Goal: Check status: Check status

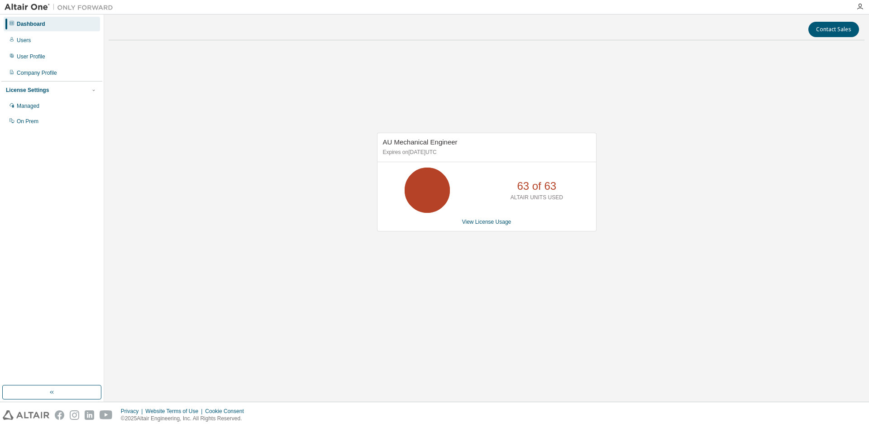
click at [475, 226] on div "AU Mechanical Engineer Expires on [DATE] UTC 63 of 63 ALTAIR UNITS USED View Li…" at bounding box center [487, 182] width 220 height 99
click at [477, 219] on link "View License Usage" at bounding box center [486, 222] width 49 height 6
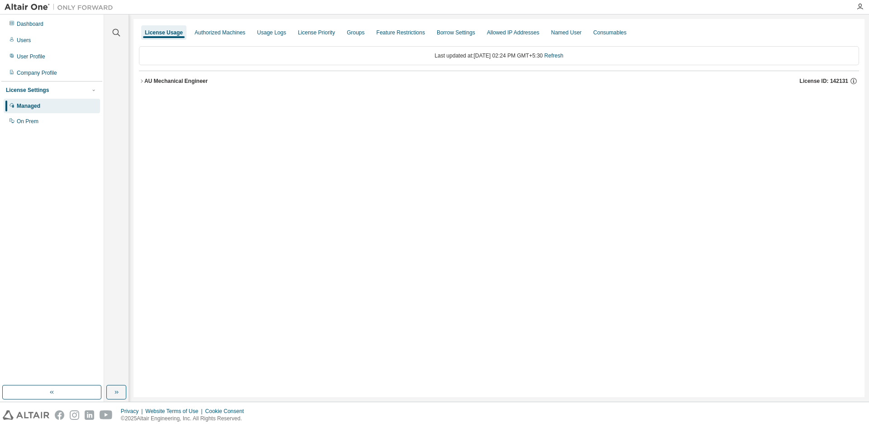
click at [187, 77] on div "AU Mechanical Engineer License ID: 142131" at bounding box center [501, 81] width 715 height 8
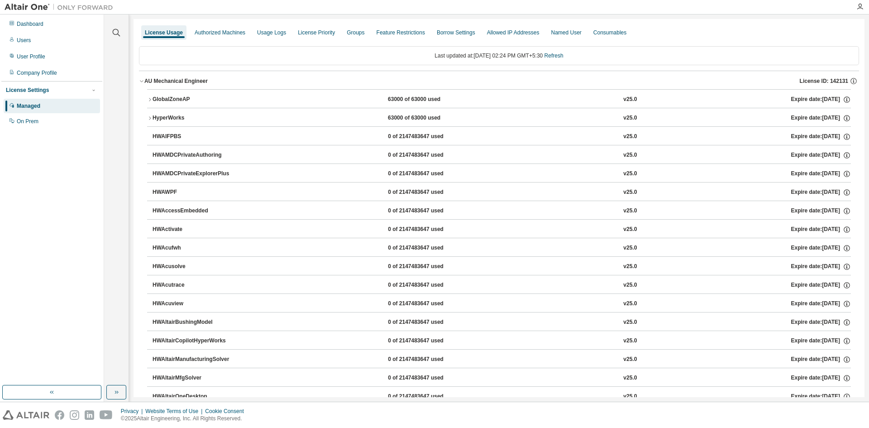
click at [186, 91] on button "GlobalZoneAP 63000 of 63000 used v25.0 Expire date: [DATE]" at bounding box center [499, 100] width 704 height 20
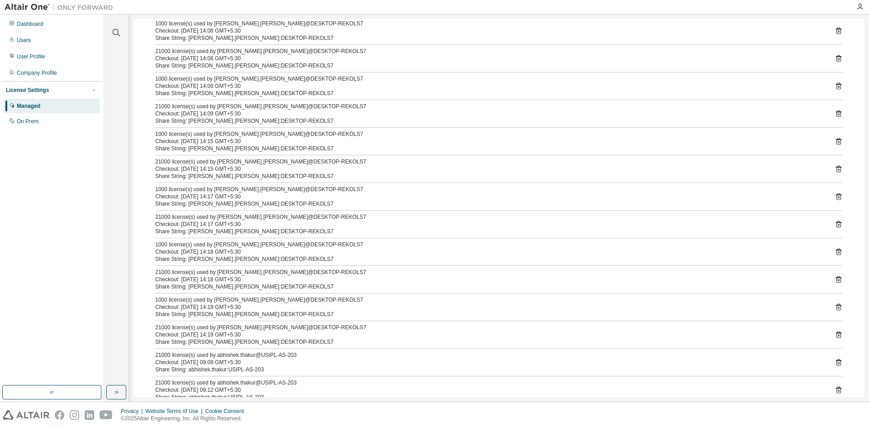
scroll to position [211, 0]
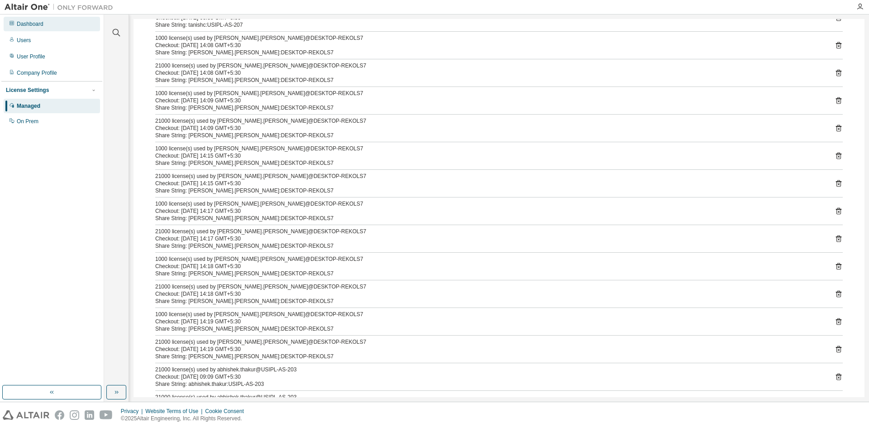
click at [27, 24] on div "Dashboard" at bounding box center [30, 23] width 27 height 7
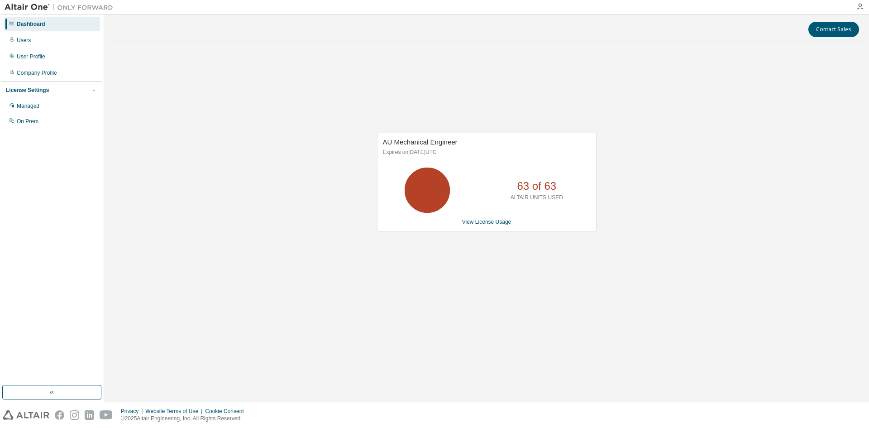
click at [481, 226] on div "AU Mechanical Engineer Expires on [DATE] UTC 63 of 63 ALTAIR UNITS USED View Li…" at bounding box center [487, 182] width 220 height 99
click at [488, 220] on link "View License Usage" at bounding box center [486, 222] width 49 height 6
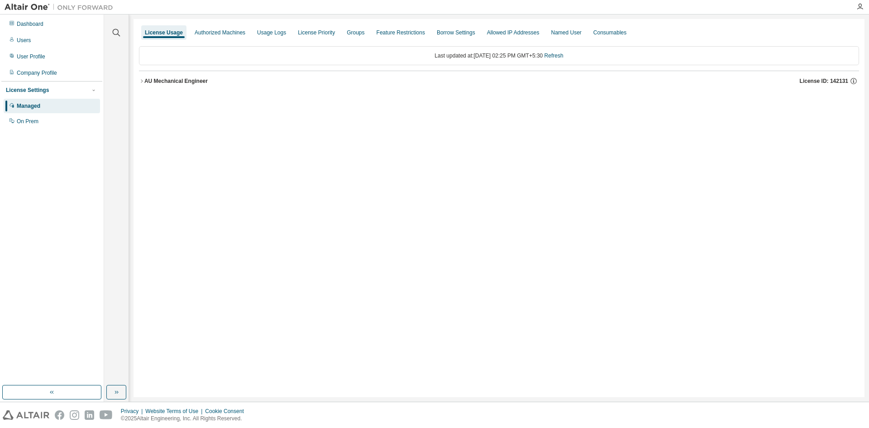
click at [161, 79] on div "AU Mechanical Engineer" at bounding box center [175, 80] width 63 height 7
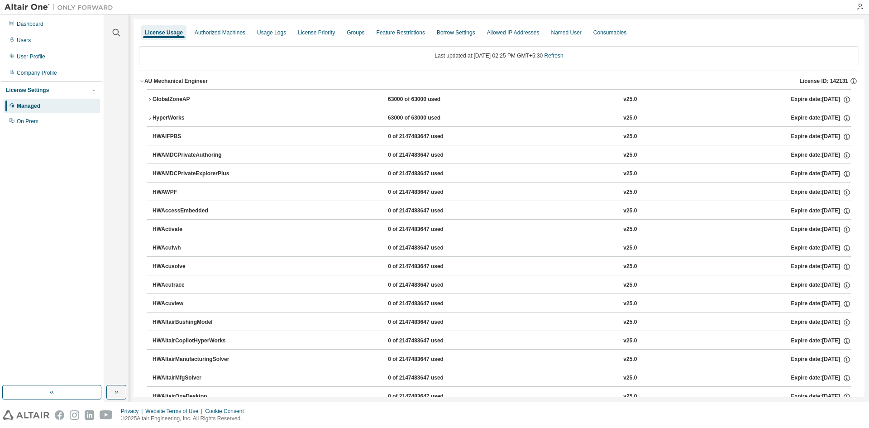
click at [168, 93] on button "GlobalZoneAP 63000 of 63000 used v25.0 Expire date: [DATE]" at bounding box center [499, 100] width 704 height 20
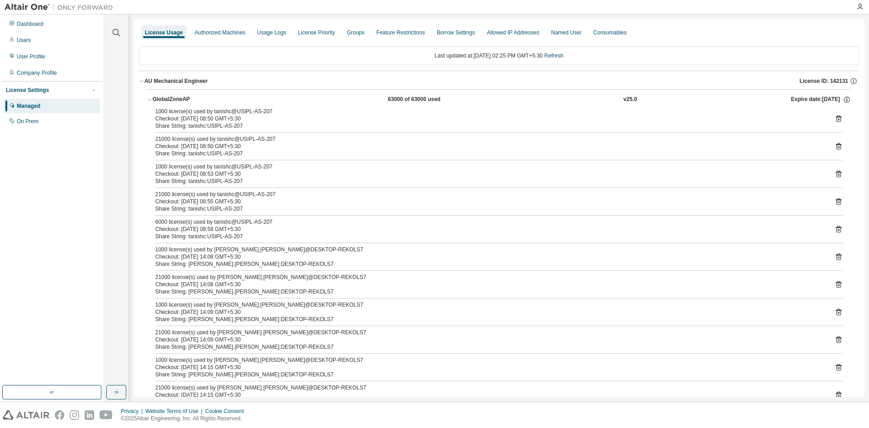
click at [838, 252] on div "1000 license(s) used by amarjit.singh@DESKTOP-REKOLS7 Checkout: 2025-08-11 14:0…" at bounding box center [499, 257] width 688 height 22
click at [835, 258] on icon at bounding box center [839, 257] width 8 height 8
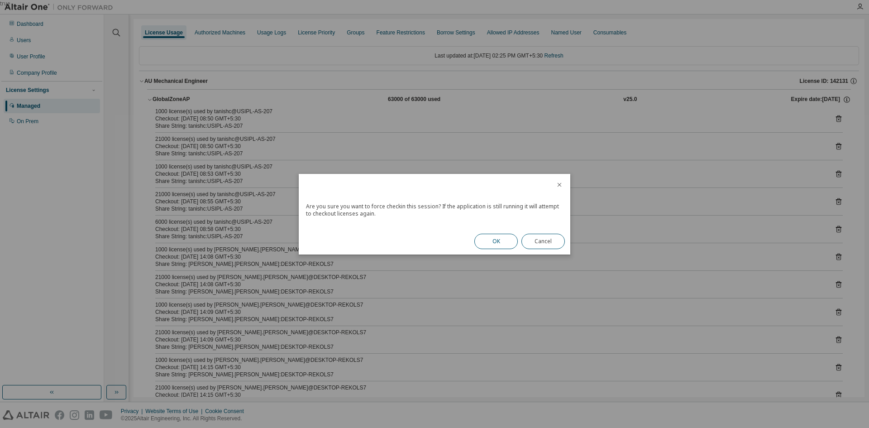
click at [503, 236] on button "OK" at bounding box center [495, 241] width 43 height 15
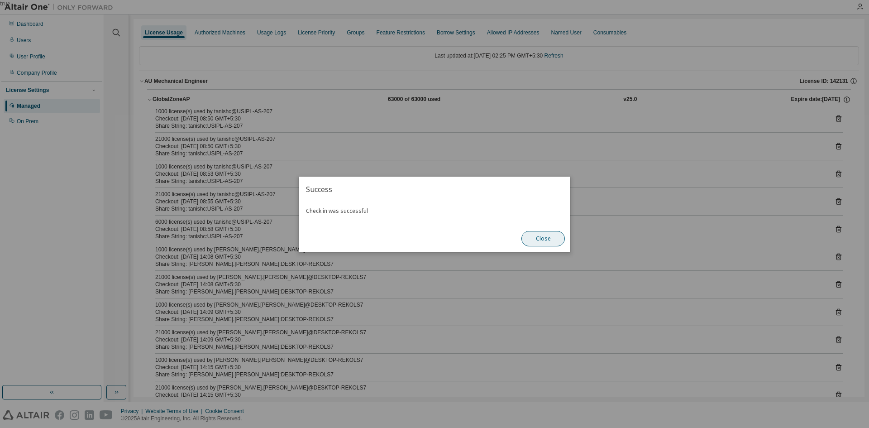
click at [529, 234] on button "Close" at bounding box center [543, 238] width 43 height 15
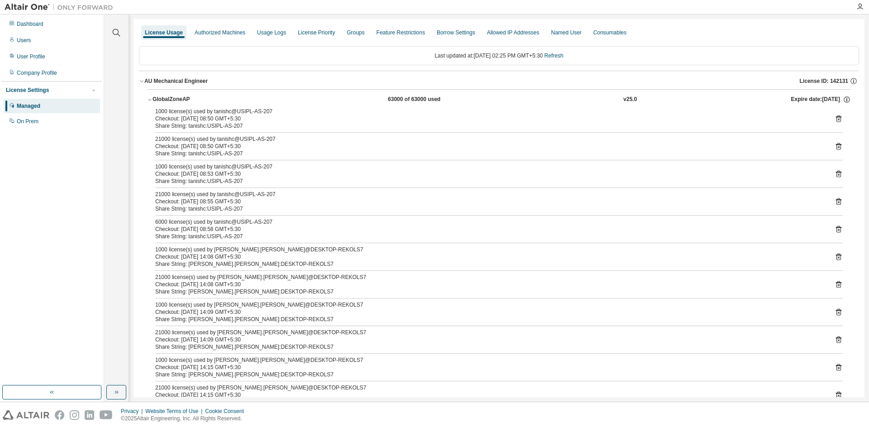
click at [838, 284] on icon at bounding box center [839, 285] width 2 height 2
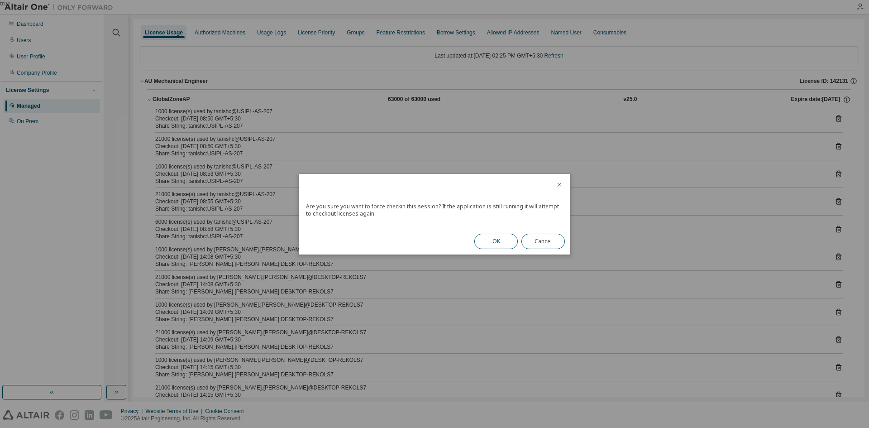
click at [509, 248] on button "OK" at bounding box center [495, 241] width 43 height 15
click at [25, 23] on div "true" at bounding box center [434, 214] width 869 height 428
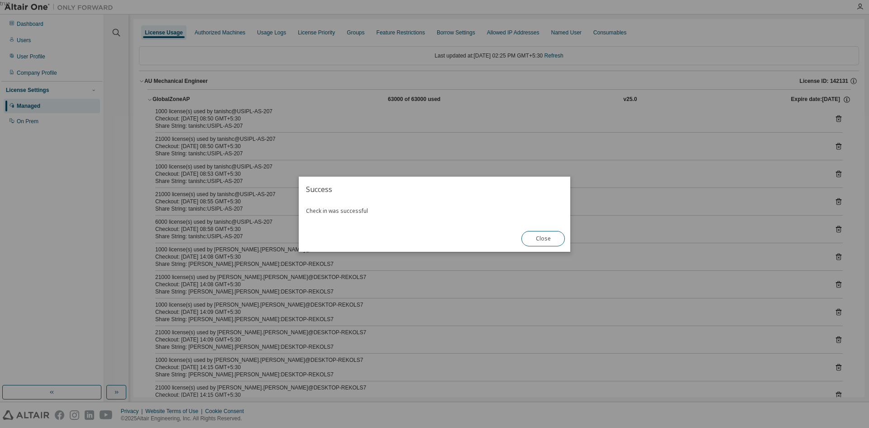
click at [25, 23] on div "true" at bounding box center [434, 214] width 869 height 428
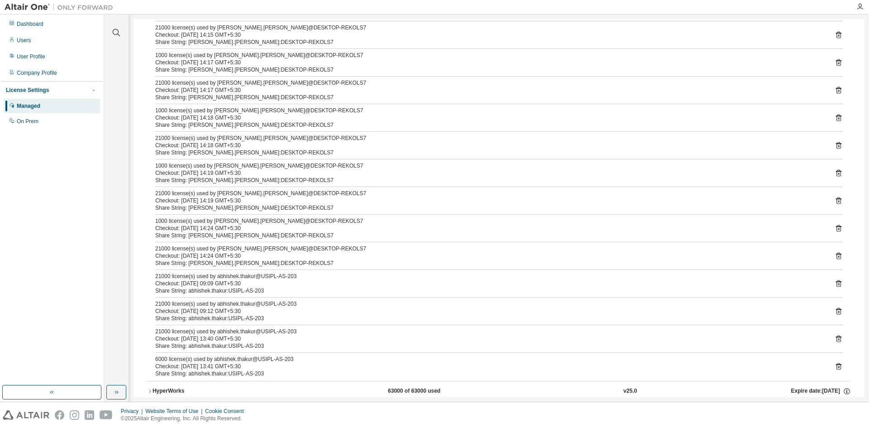
scroll to position [362, 0]
click at [18, 30] on div "Dashboard" at bounding box center [52, 24] width 96 height 14
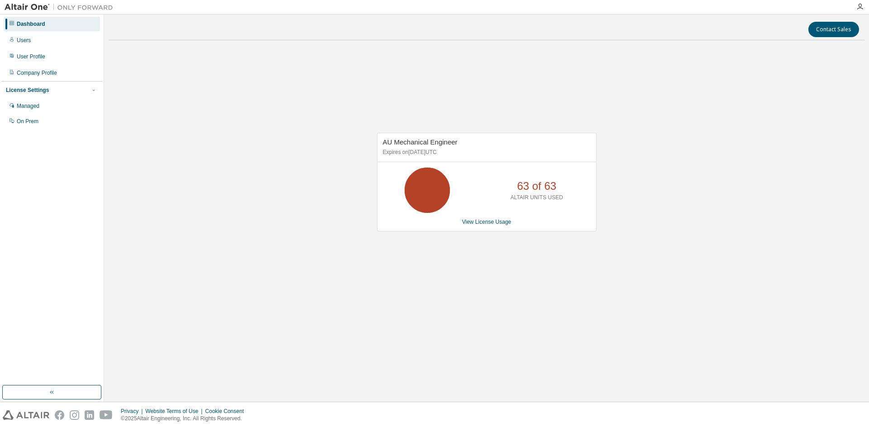
click at [496, 225] on div "AU Mechanical Engineer Expires on December 25, 2025 UTC 63 of 63 ALTAIR UNITS U…" at bounding box center [487, 182] width 220 height 99
click at [488, 223] on link "View License Usage" at bounding box center [486, 222] width 49 height 6
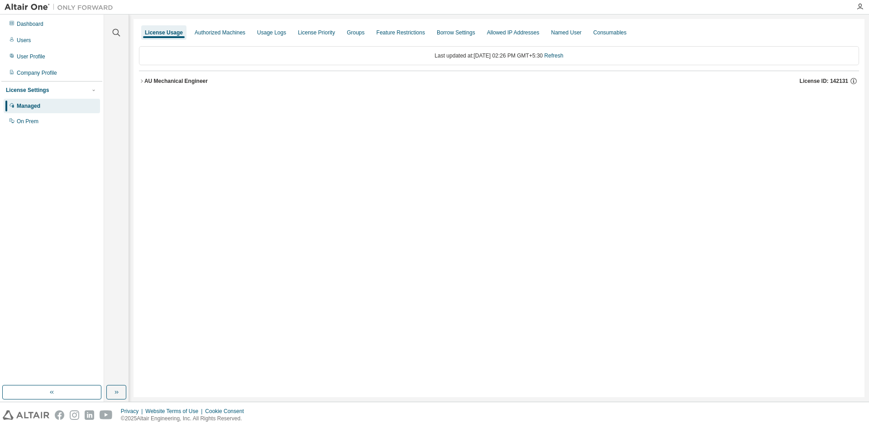
click at [153, 81] on div "AU Mechanical Engineer" at bounding box center [175, 80] width 63 height 7
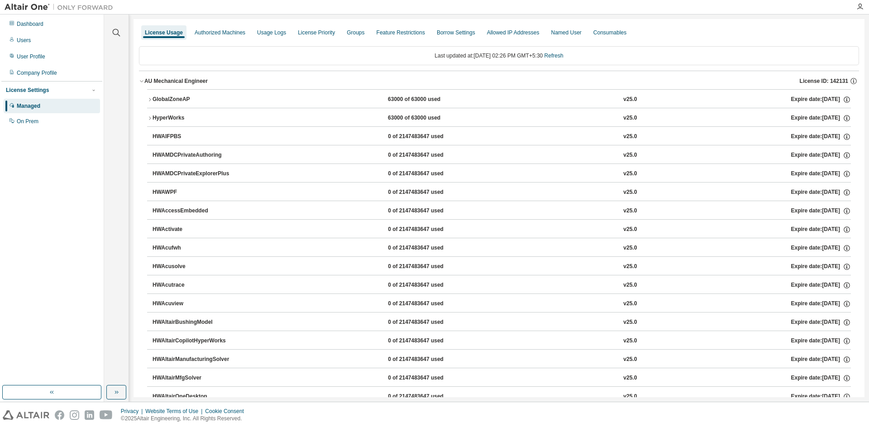
click at [162, 102] on div "GlobalZoneAP" at bounding box center [193, 100] width 81 height 8
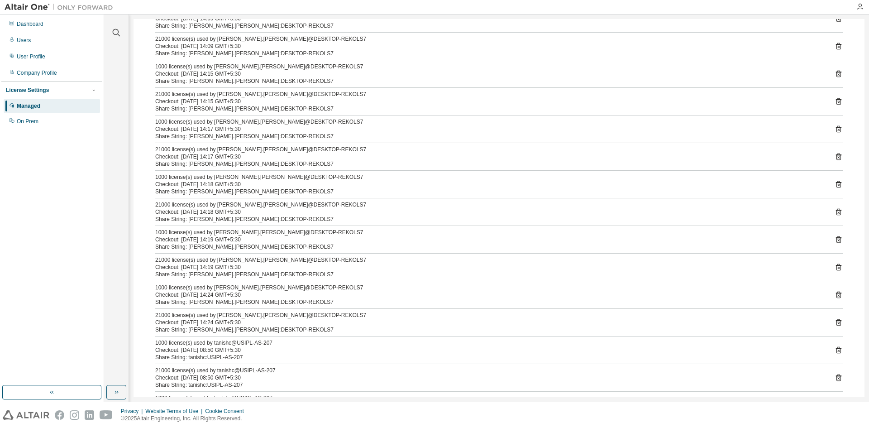
scroll to position [121, 0]
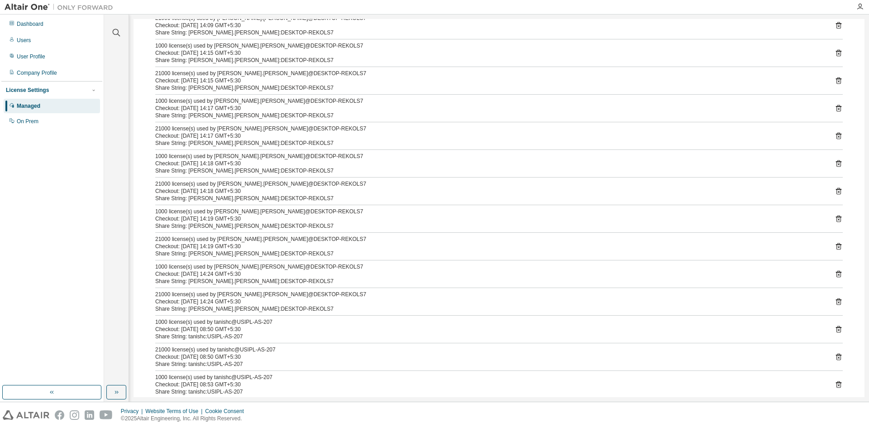
click at [833, 306] on div "21000 license(s) used by amarjit.singh@DESKTOP-REKOLS7 Checkout: 2025-08-11 14:…" at bounding box center [499, 302] width 688 height 22
click at [835, 299] on icon at bounding box center [839, 301] width 8 height 8
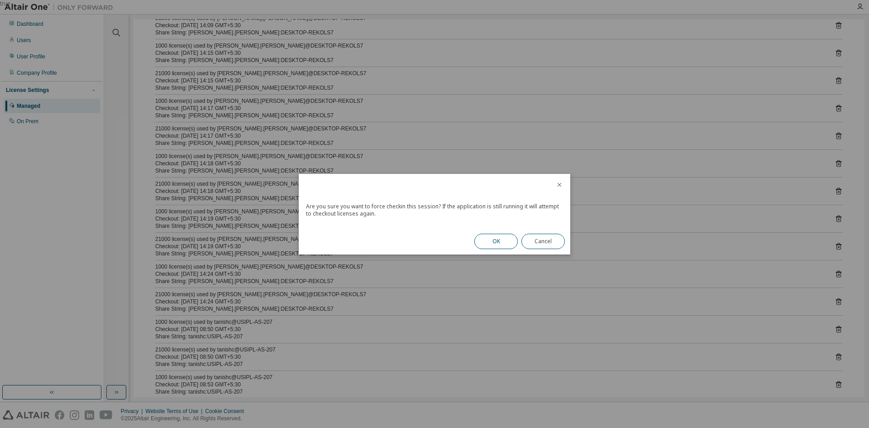
click at [506, 242] on button "OK" at bounding box center [495, 241] width 43 height 15
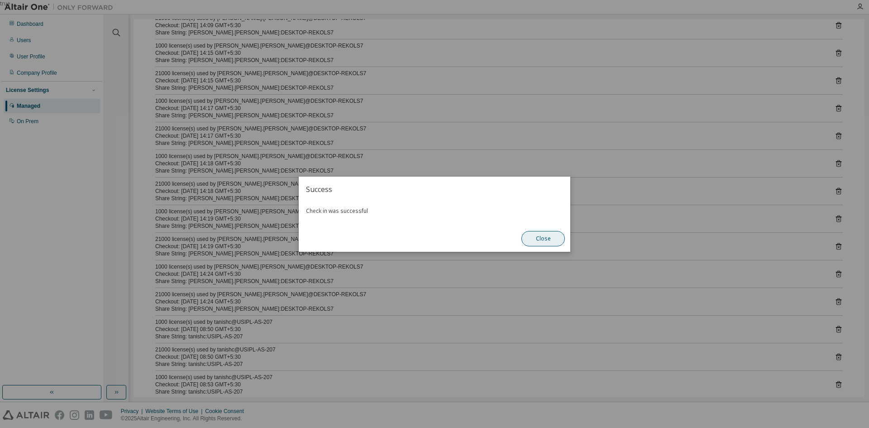
click at [550, 240] on button "Close" at bounding box center [543, 238] width 43 height 15
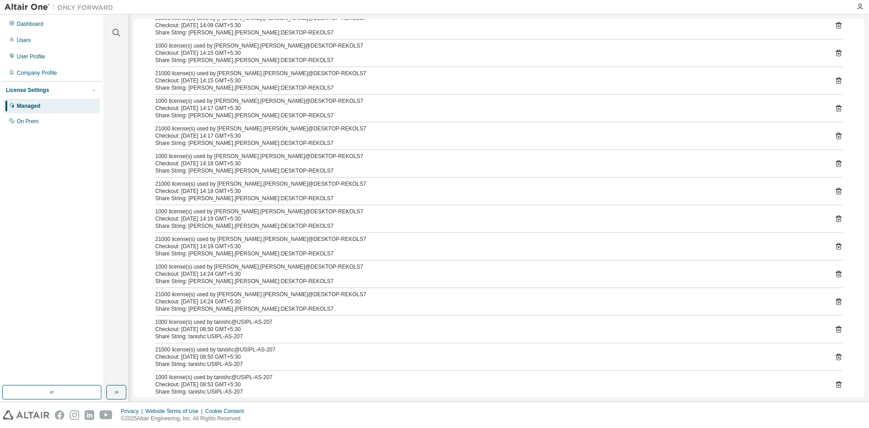
click at [840, 304] on div "1000 license(s) used by amarjit.singh@DESKTOP-REKOLS7 Checkout: 2025-08-11 14:0…" at bounding box center [499, 276] width 704 height 578
click at [838, 299] on icon at bounding box center [839, 301] width 8 height 8
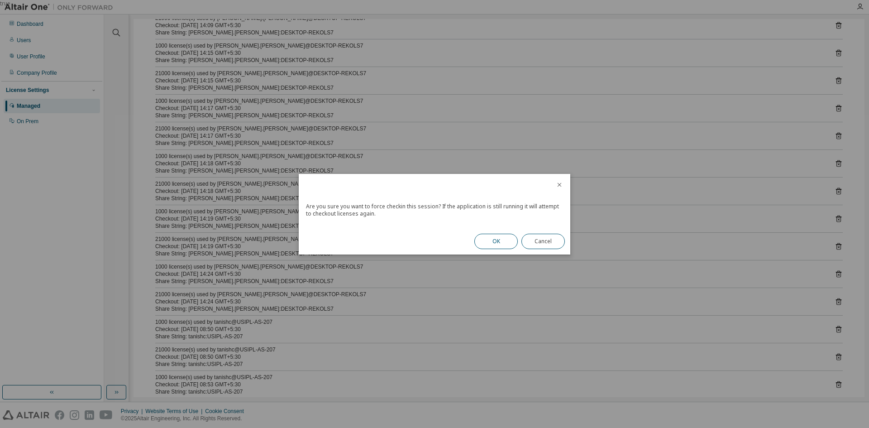
click at [498, 246] on button "OK" at bounding box center [495, 241] width 43 height 15
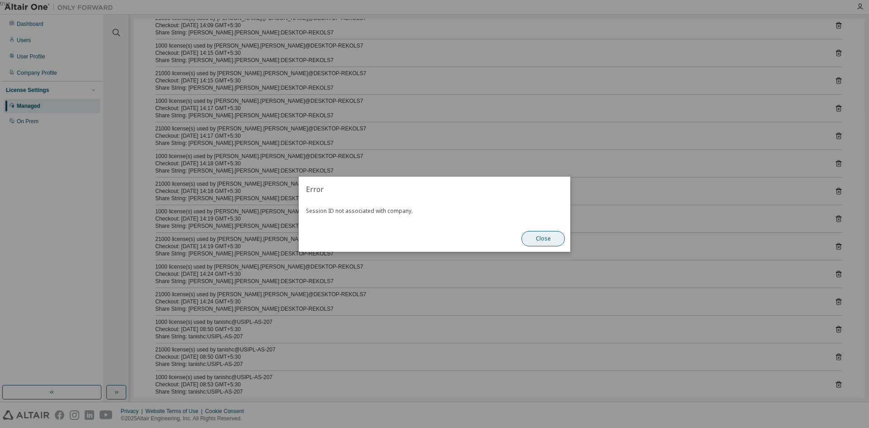
click at [532, 235] on button "Close" at bounding box center [543, 238] width 43 height 15
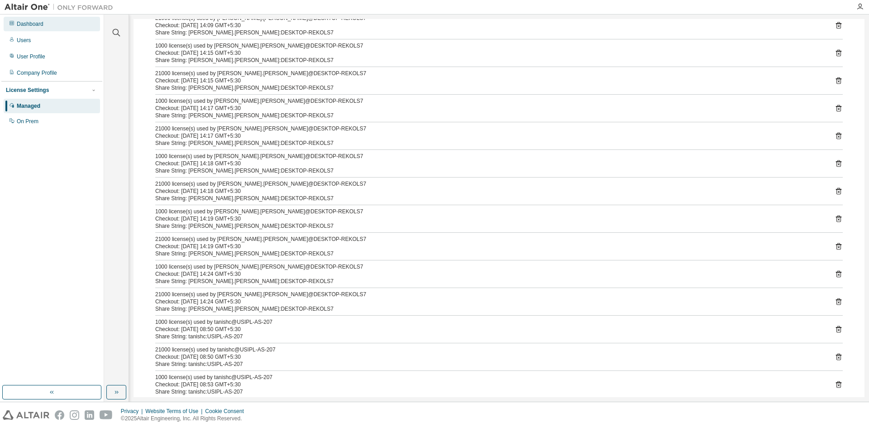
click at [35, 27] on div "Dashboard" at bounding box center [30, 23] width 27 height 7
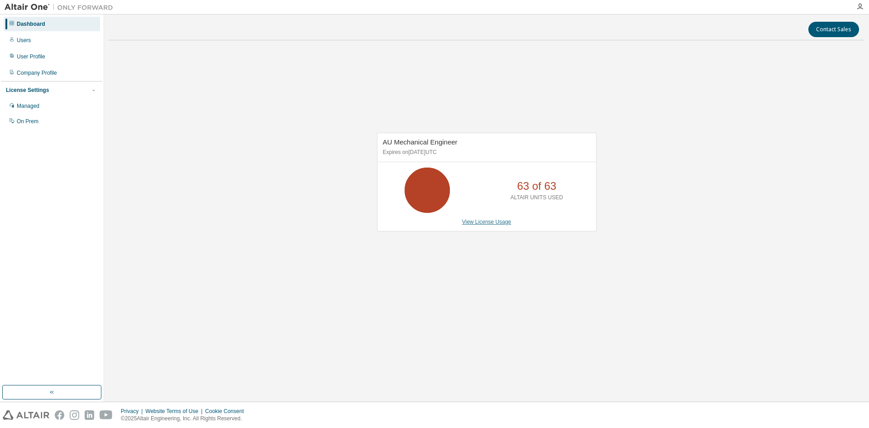
click at [473, 220] on link "View License Usage" at bounding box center [486, 222] width 49 height 6
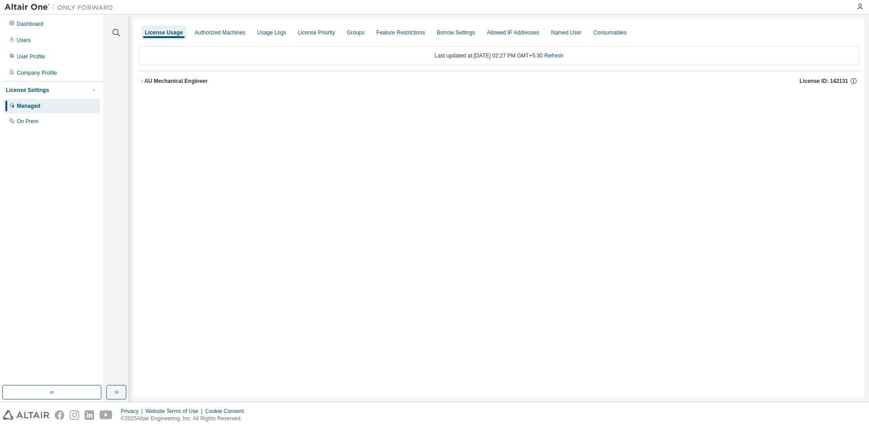
click at [167, 76] on button "AU Mechanical Engineer License ID: 142131" at bounding box center [499, 81] width 720 height 20
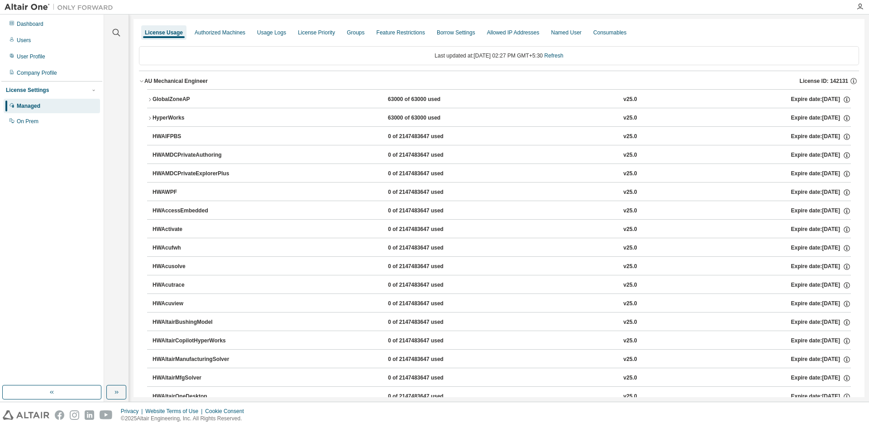
click at [168, 111] on button "HyperWorks 63000 of 63000 used v25.0 Expire date: 2025-12-25" at bounding box center [499, 118] width 704 height 20
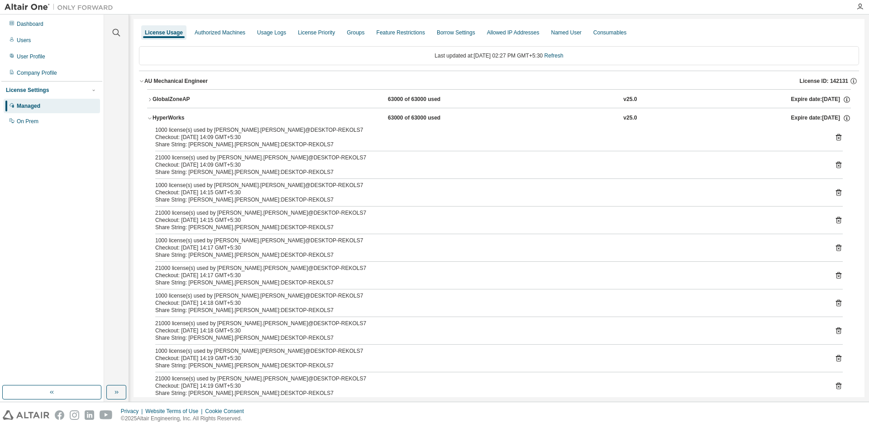
click at [167, 101] on div "GlobalZoneAP" at bounding box center [193, 100] width 81 height 8
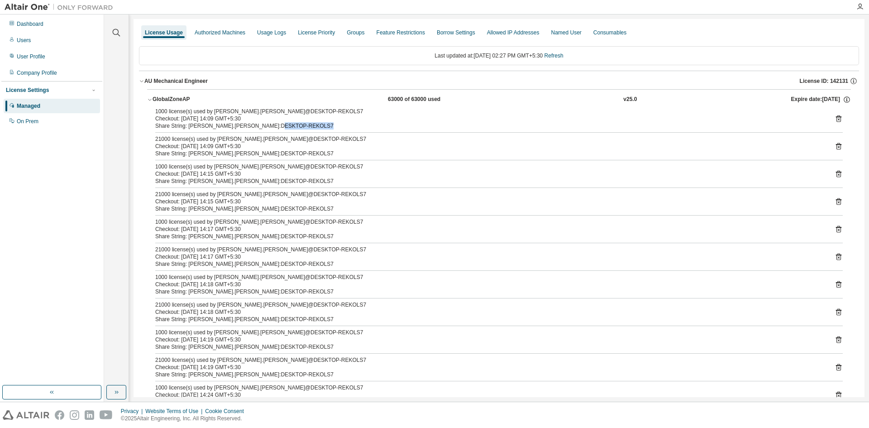
click at [835, 119] on icon at bounding box center [839, 119] width 8 height 8
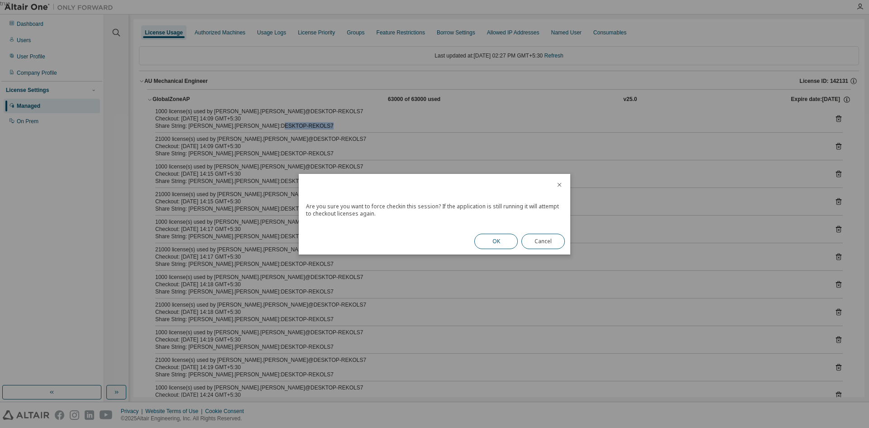
click at [504, 241] on button "OK" at bounding box center [495, 241] width 43 height 15
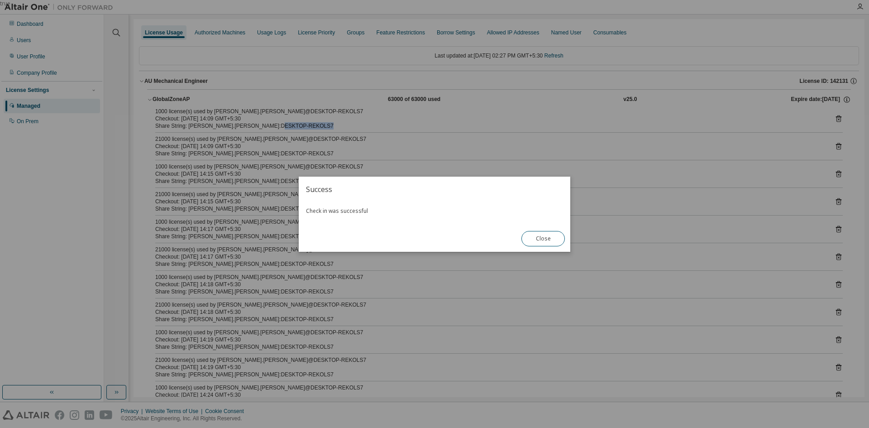
drag, startPoint x: 534, startPoint y: 238, endPoint x: 529, endPoint y: 237, distance: 5.5
click at [529, 237] on button "Close" at bounding box center [543, 238] width 43 height 15
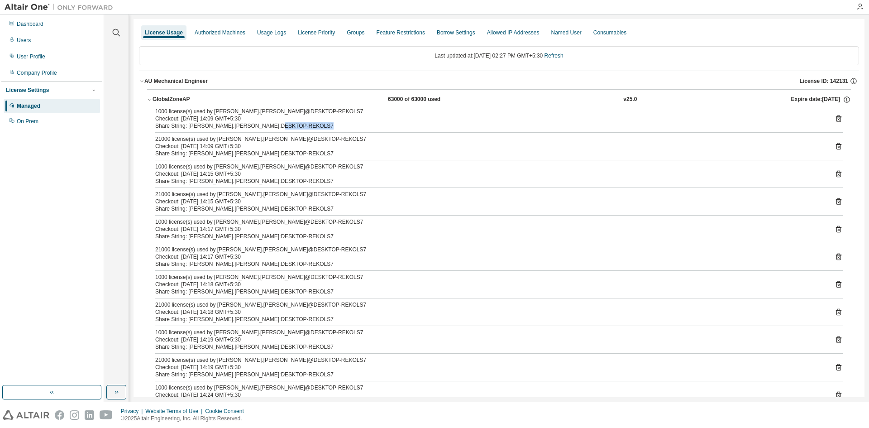
click at [838, 120] on icon at bounding box center [839, 119] width 2 height 2
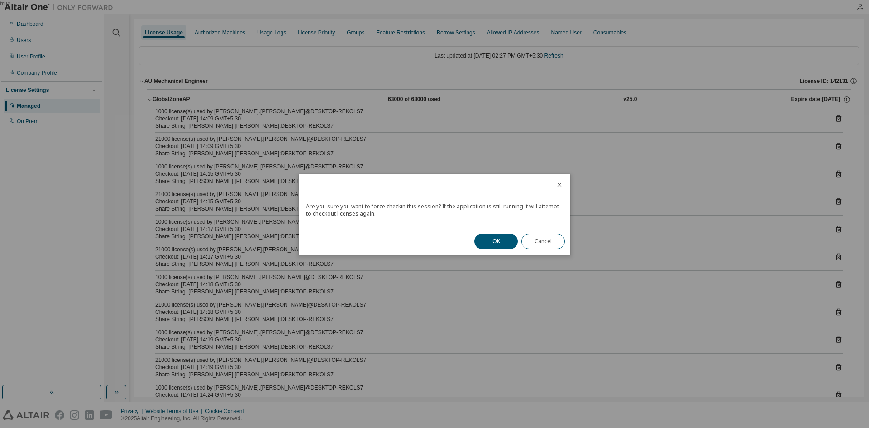
click at [500, 230] on div "OK Cancel" at bounding box center [519, 241] width 101 height 26
drag, startPoint x: 503, startPoint y: 254, endPoint x: 498, endPoint y: 253, distance: 4.6
click at [500, 254] on div "OK Cancel" at bounding box center [519, 241] width 101 height 26
click at [488, 233] on div "OK Cancel" at bounding box center [519, 241] width 101 height 26
click at [503, 240] on button "OK" at bounding box center [495, 241] width 43 height 15
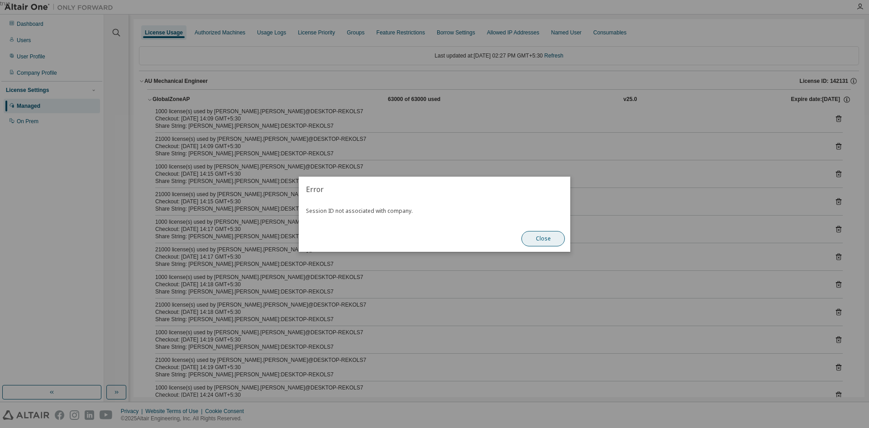
click at [532, 240] on button "Close" at bounding box center [543, 238] width 43 height 15
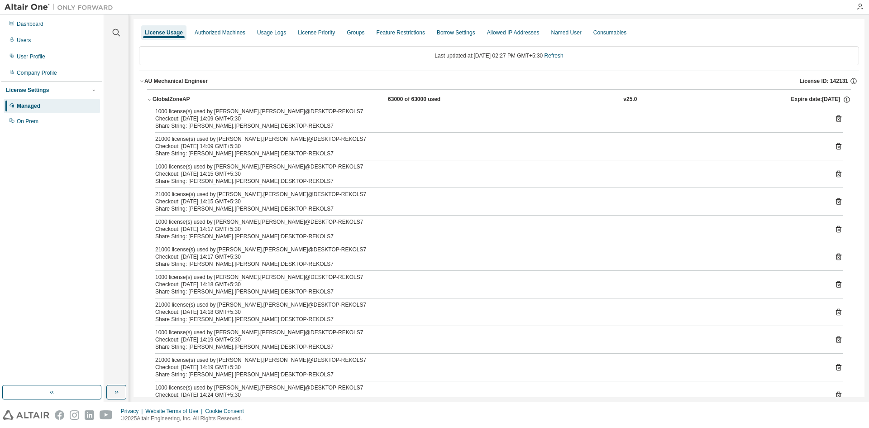
click at [835, 115] on icon at bounding box center [839, 119] width 8 height 8
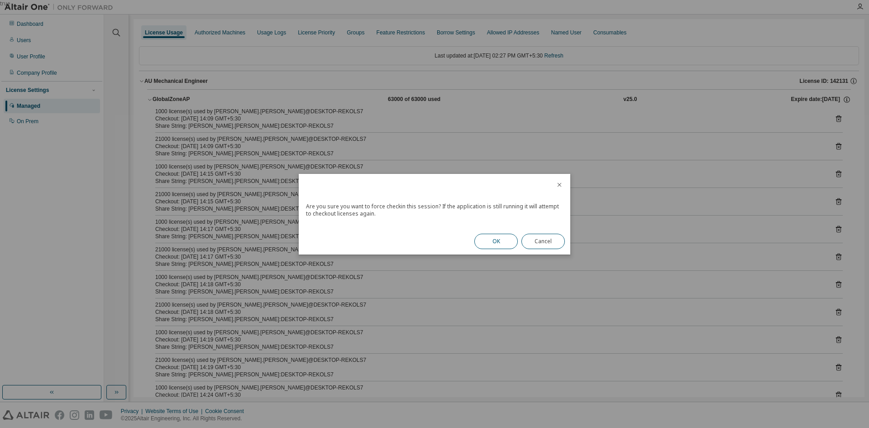
click at [502, 239] on button "OK" at bounding box center [495, 241] width 43 height 15
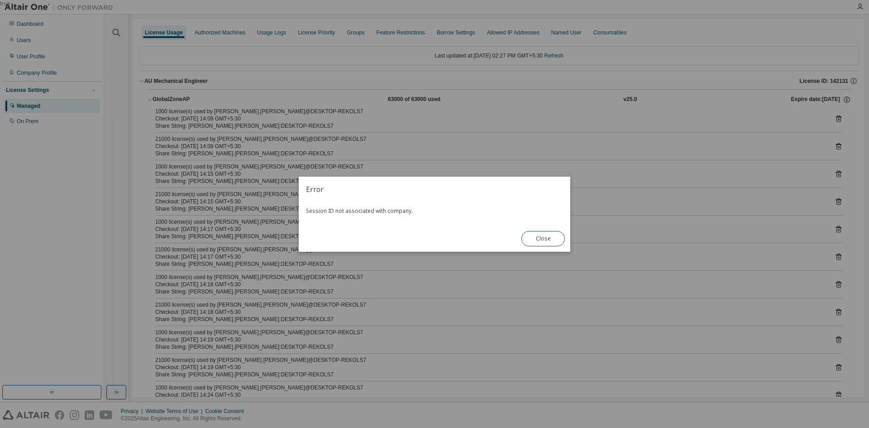
click at [502, 239] on div "Error Session ID not associated with company. Close" at bounding box center [435, 214] width 272 height 75
click at [540, 235] on button "Close" at bounding box center [543, 238] width 43 height 15
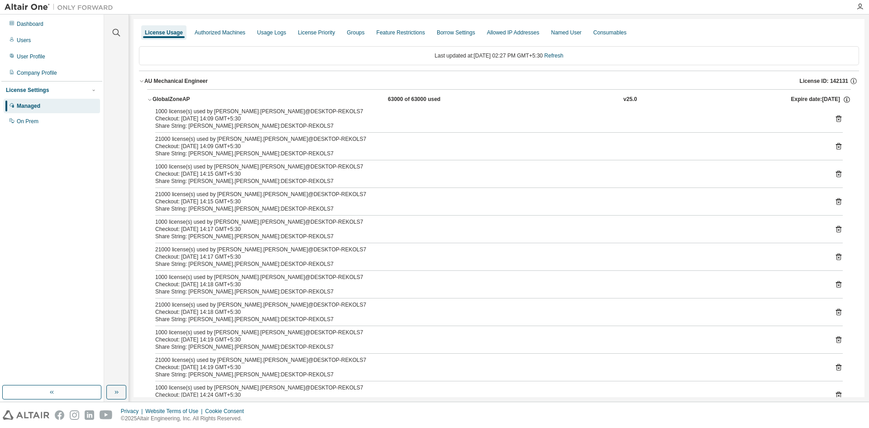
click at [838, 120] on icon at bounding box center [839, 119] width 2 height 2
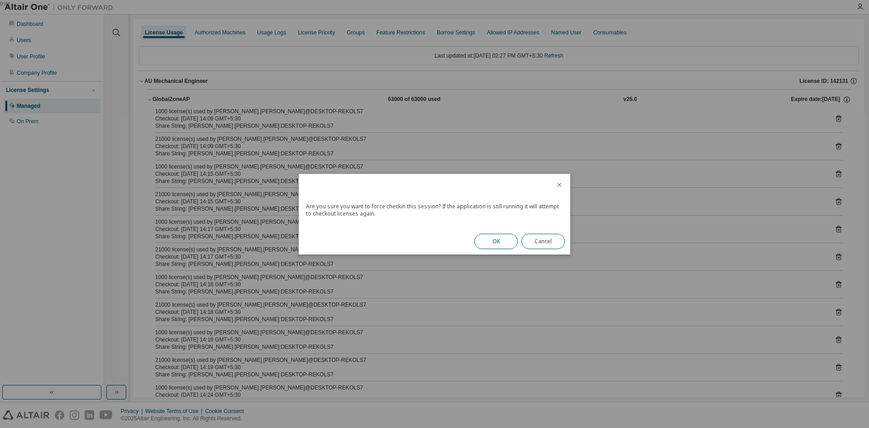
click at [503, 239] on button "OK" at bounding box center [495, 241] width 43 height 15
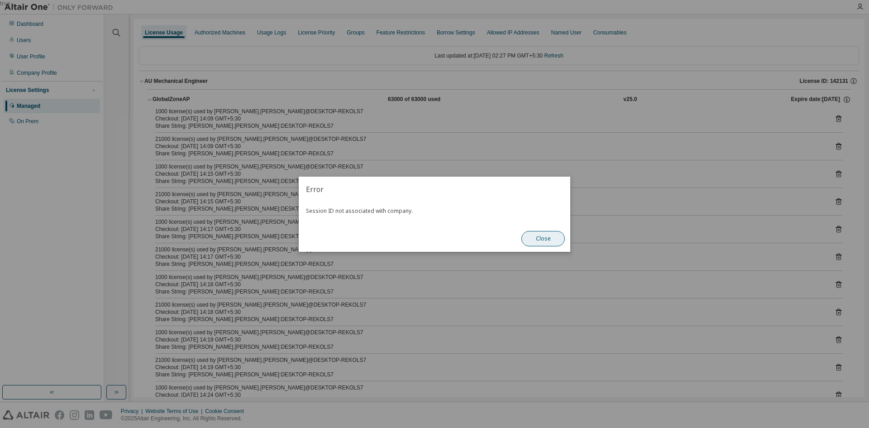
click at [530, 231] on button "Close" at bounding box center [543, 238] width 43 height 15
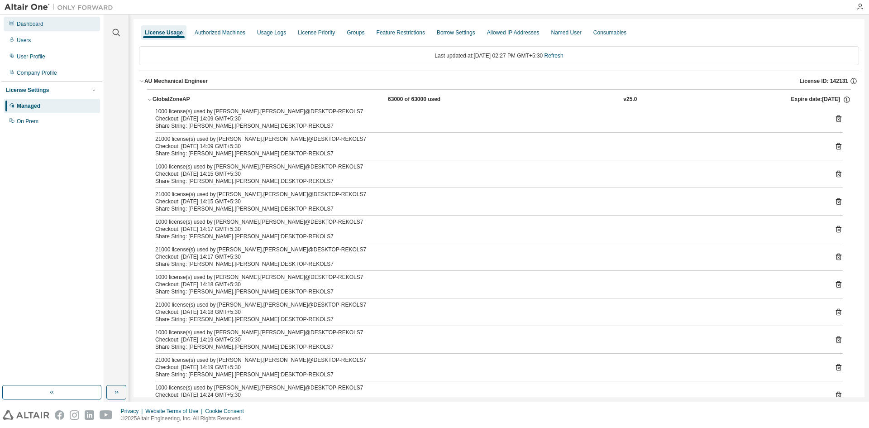
click at [42, 24] on div "Dashboard" at bounding box center [30, 23] width 27 height 7
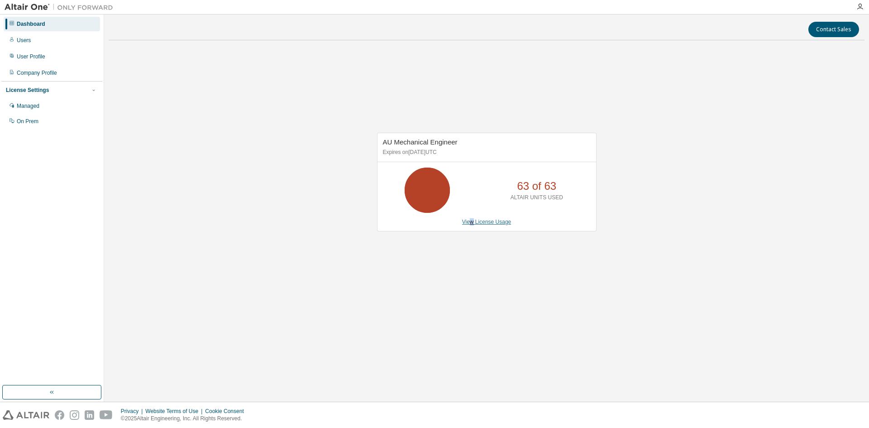
click at [475, 225] on link "View License Usage" at bounding box center [486, 222] width 49 height 6
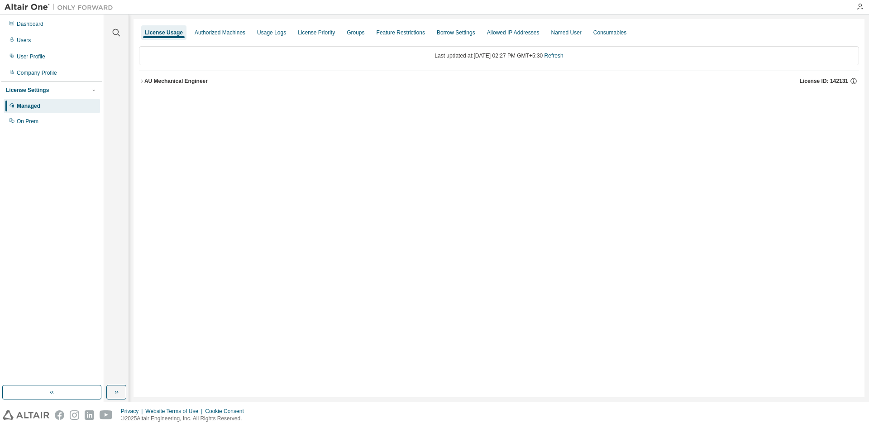
click at [158, 84] on div "AU Mechanical Engineer" at bounding box center [175, 80] width 63 height 7
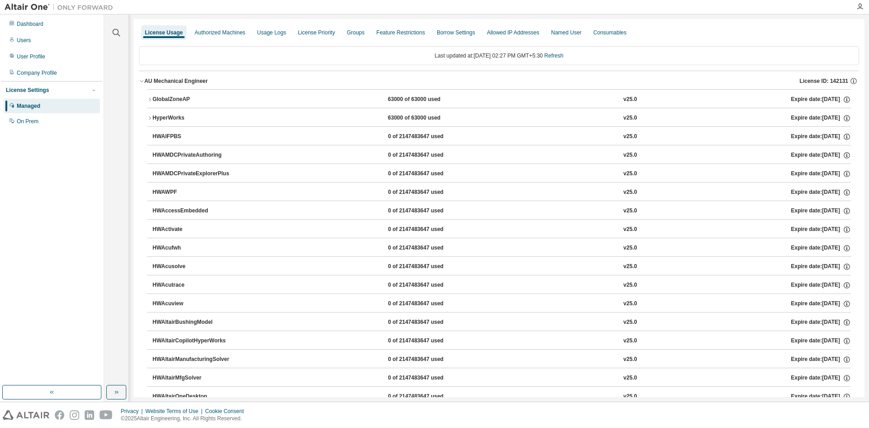
click at [148, 97] on icon "button" at bounding box center [149, 99] width 5 height 5
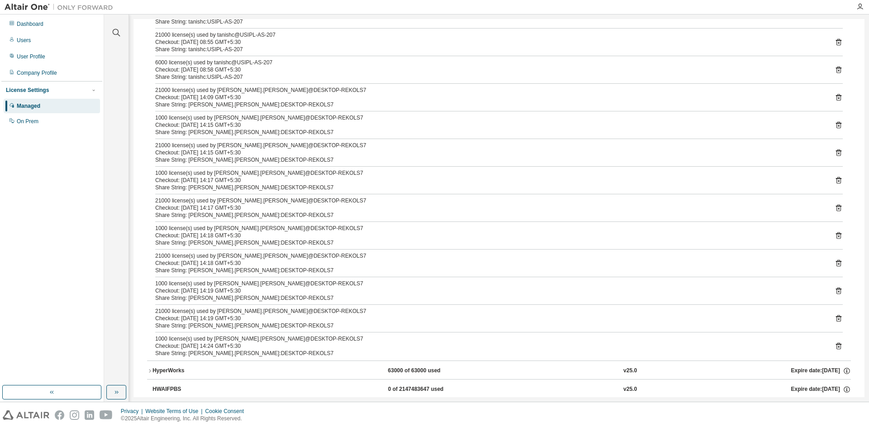
scroll to position [272, 0]
click at [836, 342] on icon at bounding box center [838, 344] width 5 height 7
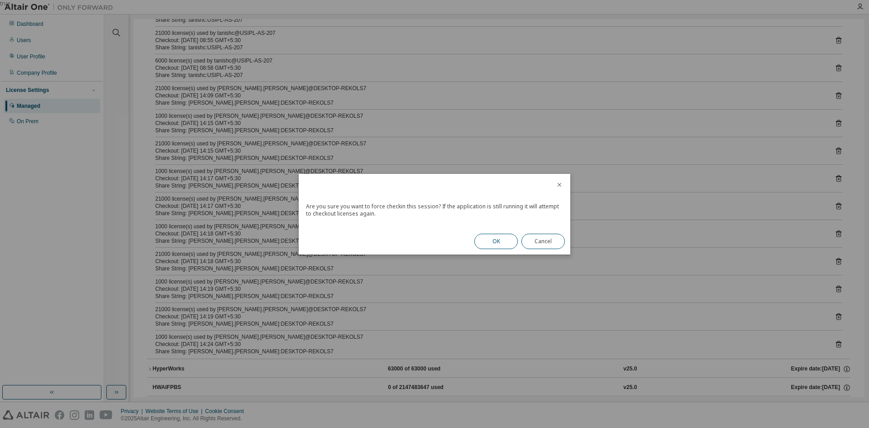
click at [507, 234] on button "OK" at bounding box center [495, 241] width 43 height 15
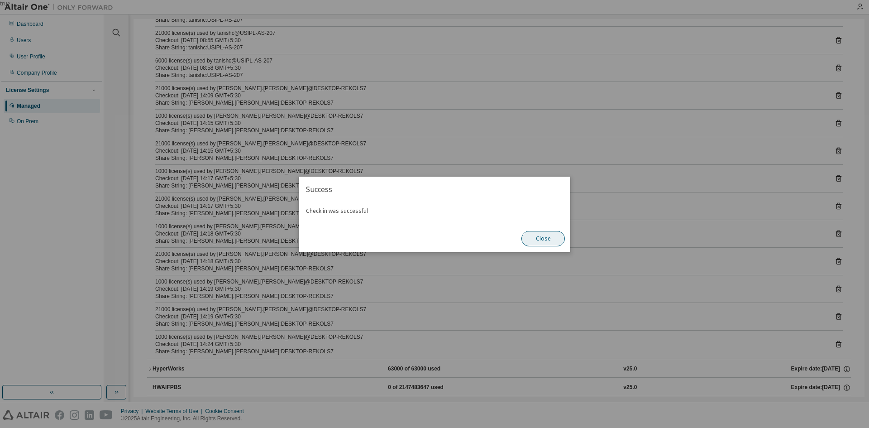
click at [538, 242] on button "Close" at bounding box center [543, 238] width 43 height 15
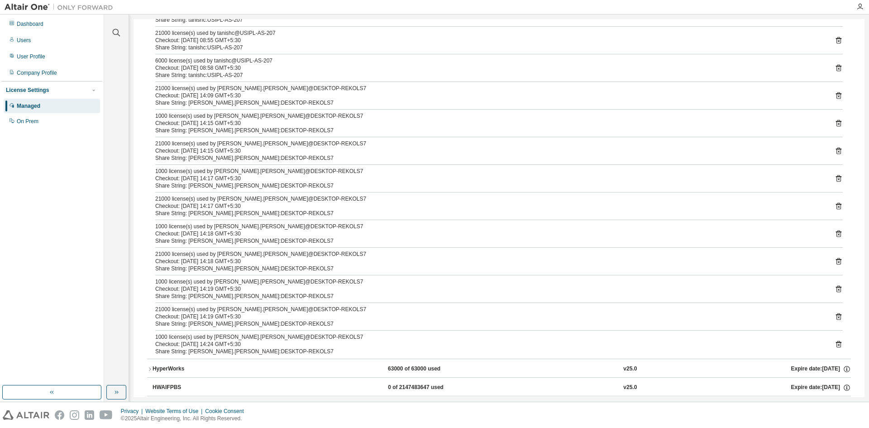
click at [835, 314] on icon at bounding box center [839, 316] width 8 height 8
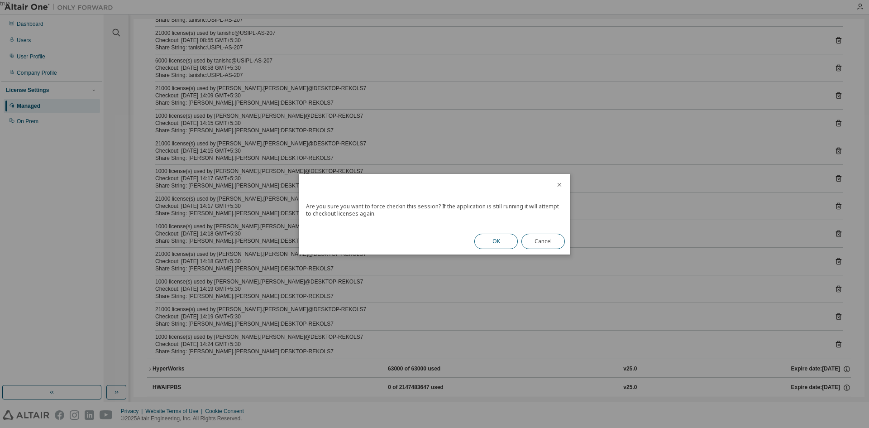
click at [499, 240] on button "OK" at bounding box center [495, 241] width 43 height 15
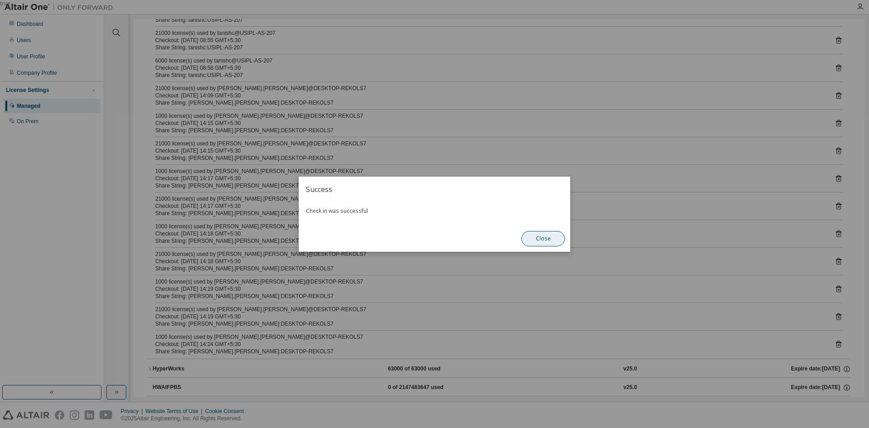
click at [544, 233] on button "Close" at bounding box center [543, 238] width 43 height 15
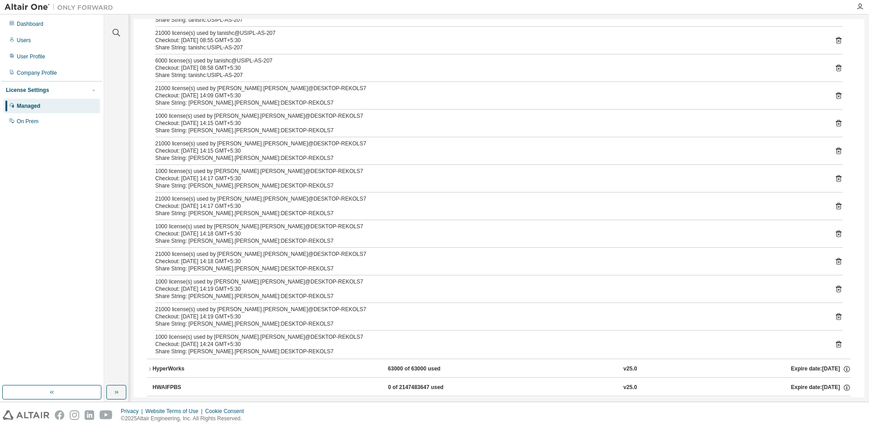
click at [835, 262] on icon at bounding box center [839, 261] width 8 height 8
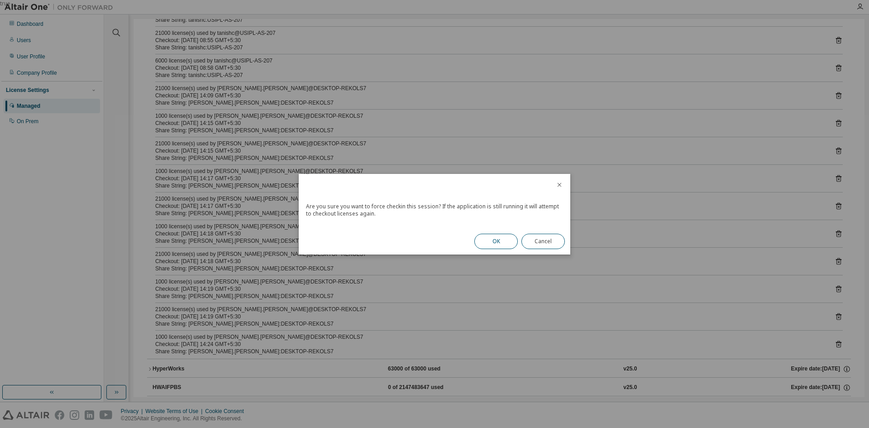
click at [489, 235] on button "OK" at bounding box center [495, 241] width 43 height 15
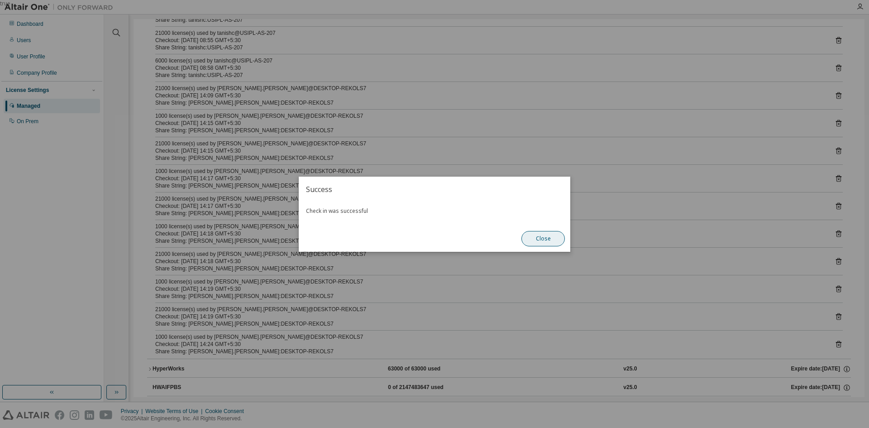
click at [538, 239] on button "Close" at bounding box center [543, 238] width 43 height 15
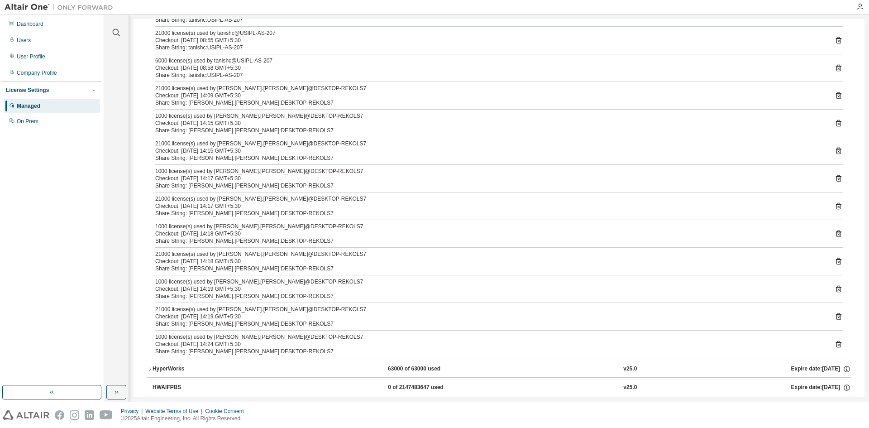
click at [836, 237] on icon at bounding box center [839, 234] width 8 height 8
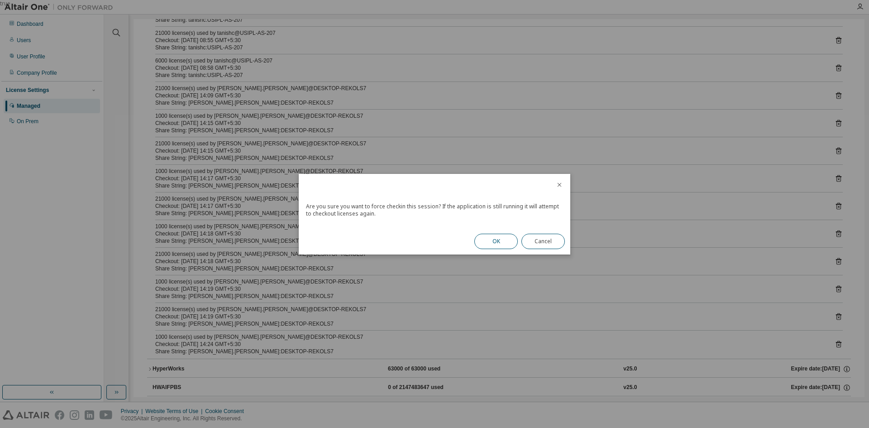
click at [486, 240] on button "OK" at bounding box center [495, 241] width 43 height 15
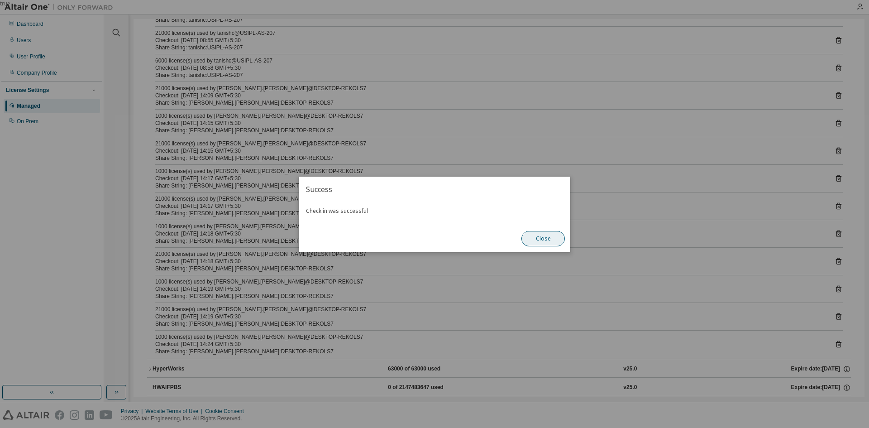
click at [550, 238] on button "Close" at bounding box center [543, 238] width 43 height 15
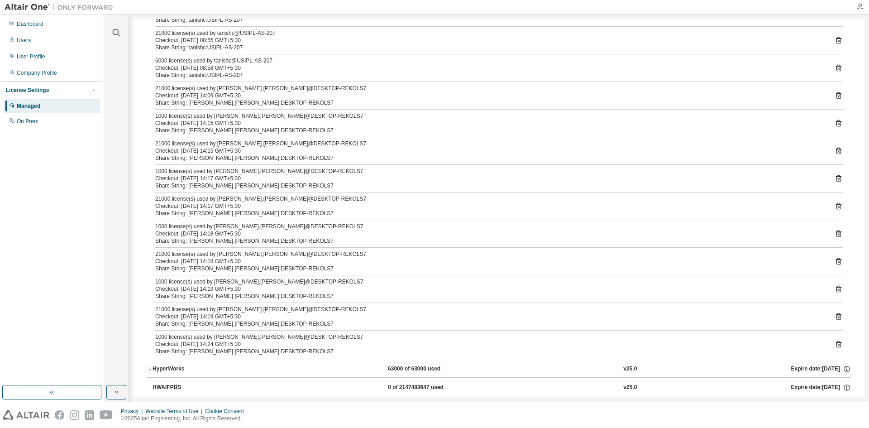
click at [838, 230] on icon at bounding box center [839, 234] width 8 height 8
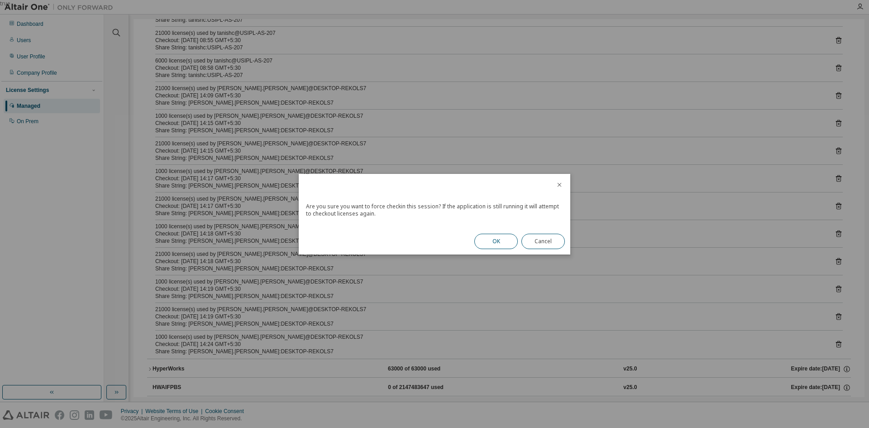
click at [503, 236] on button "OK" at bounding box center [495, 241] width 43 height 15
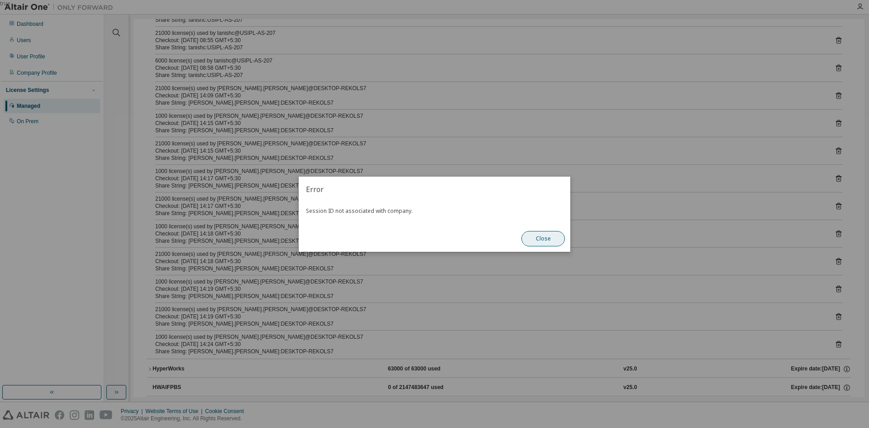
click at [552, 235] on button "Close" at bounding box center [543, 238] width 43 height 15
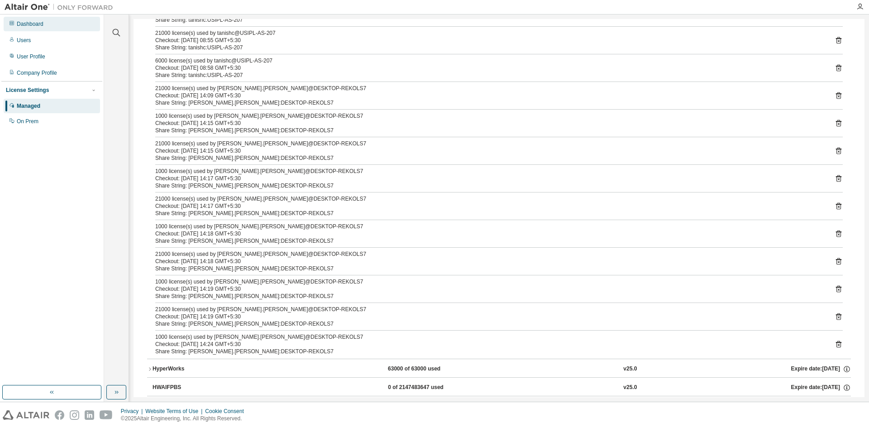
click at [24, 21] on div "Dashboard" at bounding box center [30, 23] width 27 height 7
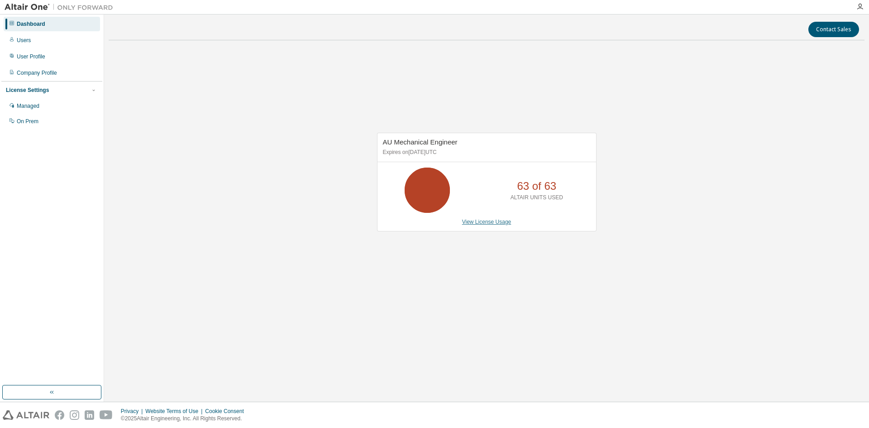
click at [479, 225] on link "View License Usage" at bounding box center [486, 222] width 49 height 6
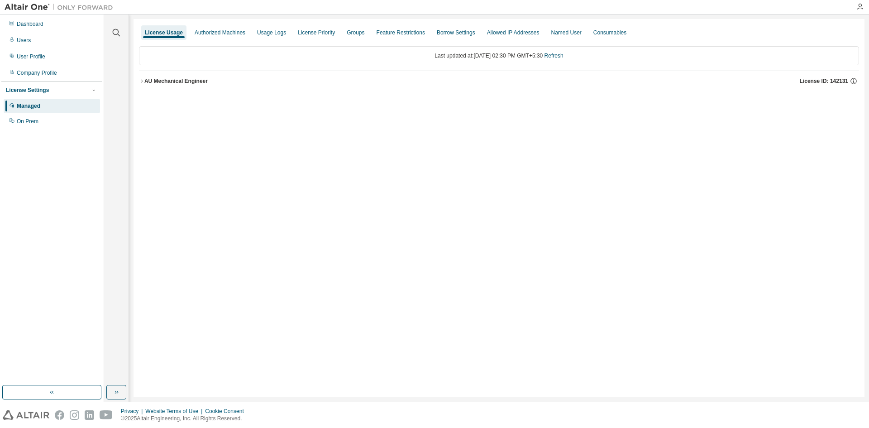
click at [162, 84] on div "AU Mechanical Engineer" at bounding box center [175, 80] width 63 height 7
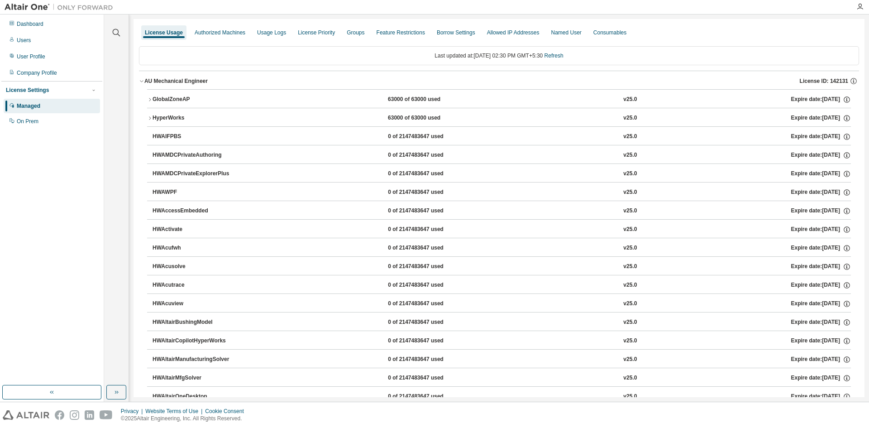
click at [159, 106] on button "GlobalZoneAP 63000 of 63000 used v25.0 Expire date: [DATE]" at bounding box center [499, 100] width 704 height 20
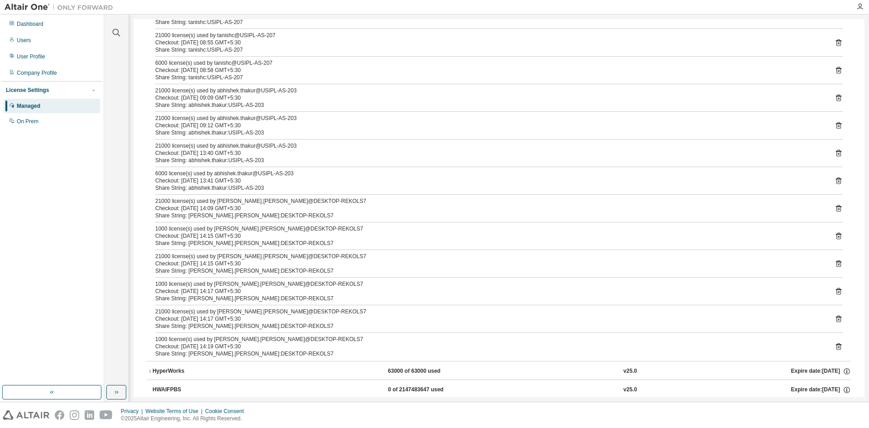
scroll to position [181, 0]
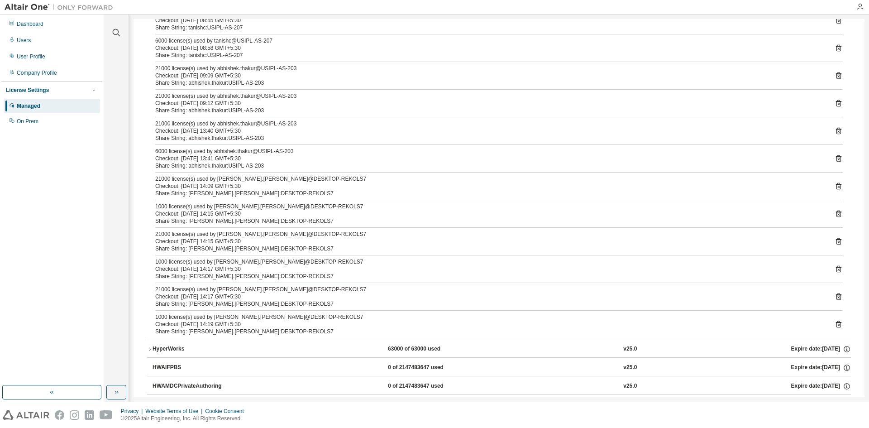
click at [836, 187] on icon at bounding box center [838, 186] width 5 height 7
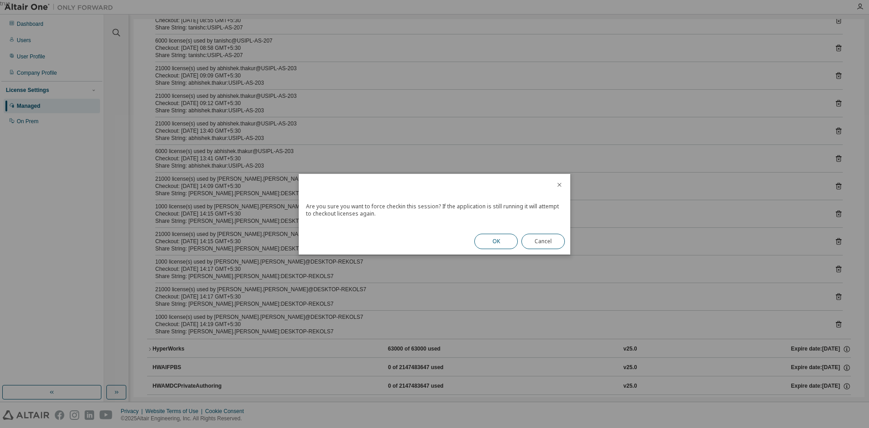
click at [501, 242] on button "OK" at bounding box center [495, 241] width 43 height 15
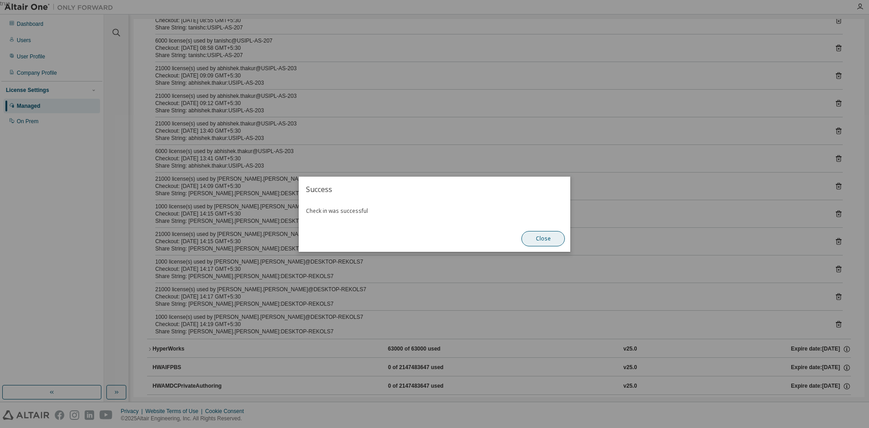
click at [537, 235] on button "Close" at bounding box center [543, 238] width 43 height 15
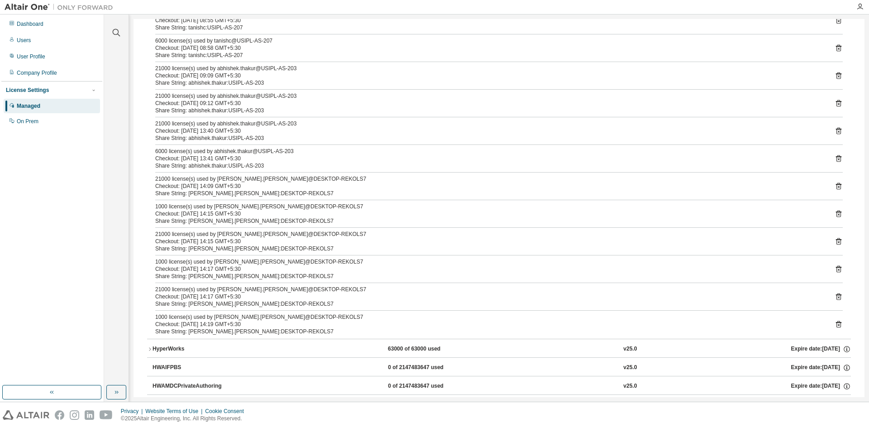
click at [835, 188] on icon at bounding box center [839, 186] width 8 height 8
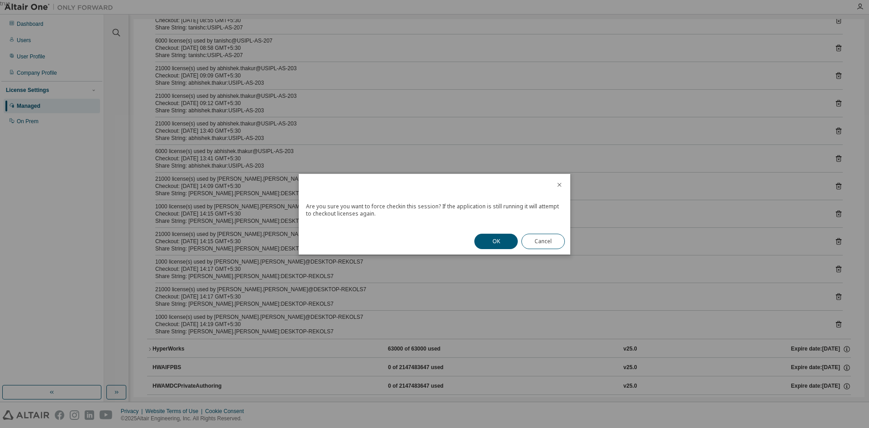
click at [476, 233] on div "OK Cancel" at bounding box center [519, 241] width 101 height 26
click at [493, 236] on button "OK" at bounding box center [495, 241] width 43 height 15
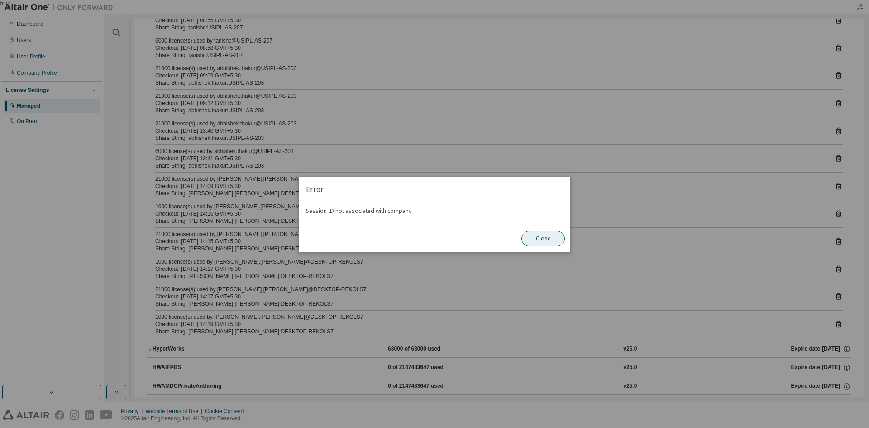
click at [541, 235] on button "Close" at bounding box center [543, 238] width 43 height 15
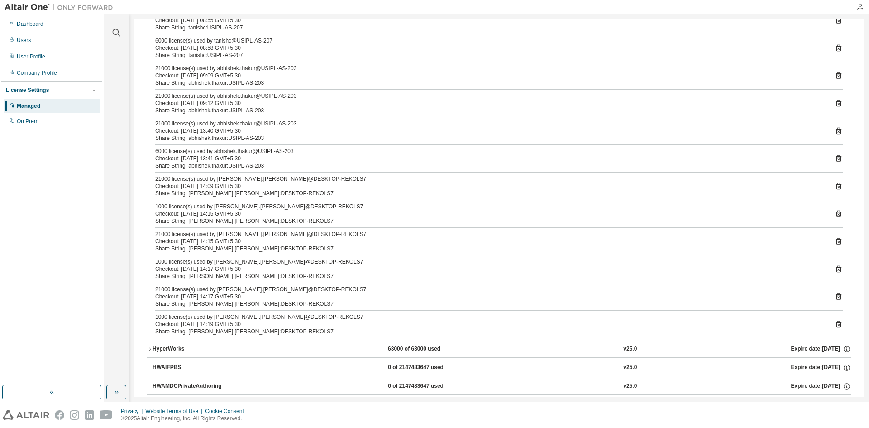
click at [839, 188] on div "1000 license(s) used by tanishc@USIPL-AS-207 Checkout: [DATE] 08:50 GMT+5:30 Sh…" at bounding box center [499, 133] width 704 height 412
click at [836, 187] on icon at bounding box center [838, 186] width 5 height 7
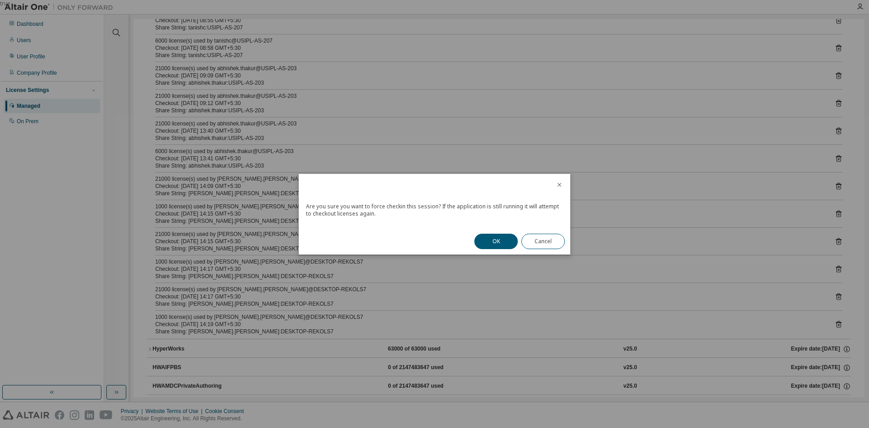
click at [509, 251] on div "OK Cancel" at bounding box center [519, 241] width 101 height 26
click at [497, 244] on button "OK" at bounding box center [495, 241] width 43 height 15
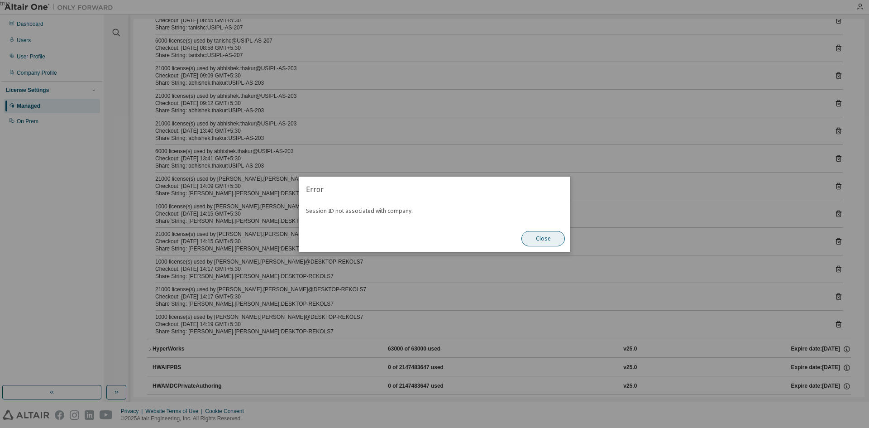
click at [544, 233] on button "Close" at bounding box center [543, 238] width 43 height 15
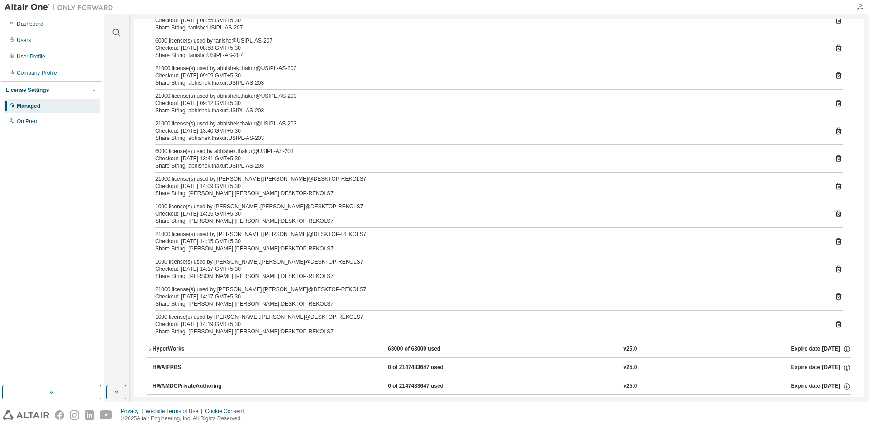
click at [842, 189] on div "1000 license(s) used by tanishc@USIPL-AS-207 Checkout: [DATE] 08:50 GMT+5:30 Sh…" at bounding box center [499, 133] width 704 height 412
click at [835, 182] on icon at bounding box center [839, 186] width 8 height 8
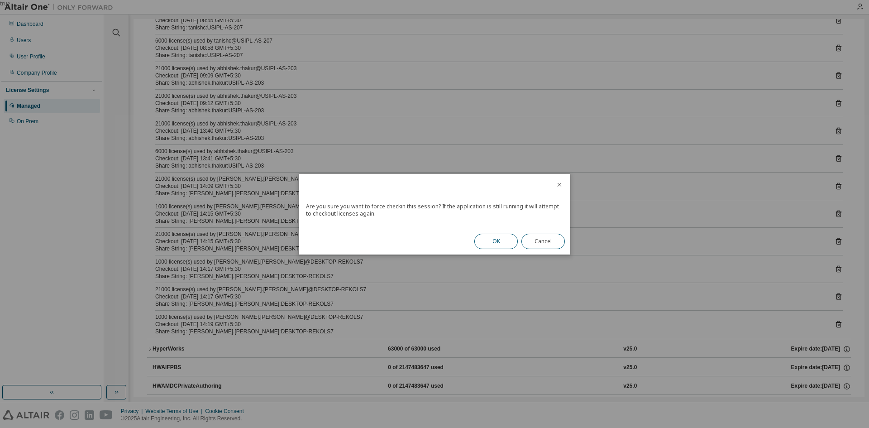
click at [498, 241] on button "OK" at bounding box center [495, 241] width 43 height 15
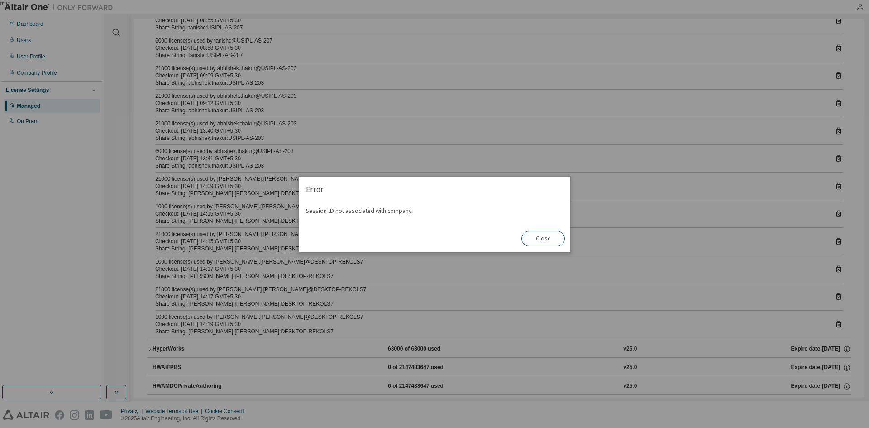
click at [518, 238] on div "Close" at bounding box center [543, 238] width 54 height 26
click at [545, 235] on button "Close" at bounding box center [543, 238] width 43 height 15
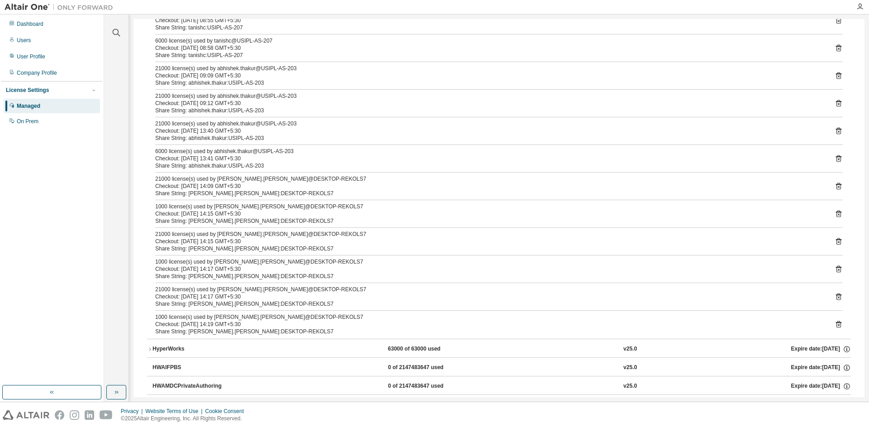
click at [835, 182] on icon at bounding box center [839, 186] width 8 height 8
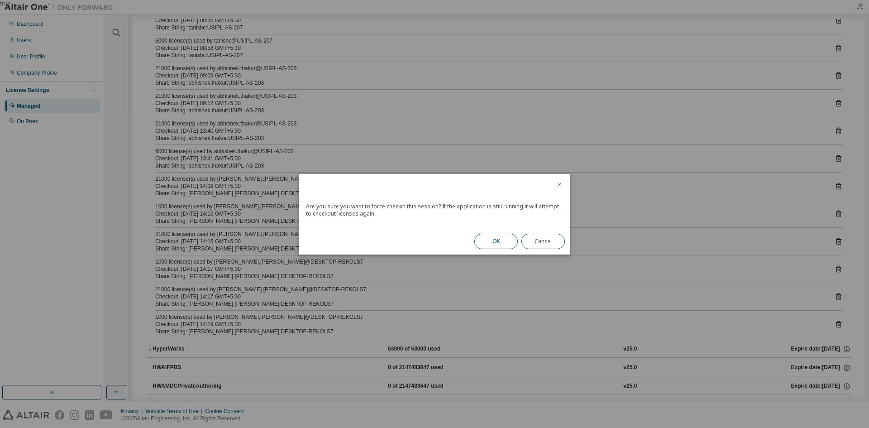
click at [506, 239] on button "OK" at bounding box center [495, 241] width 43 height 15
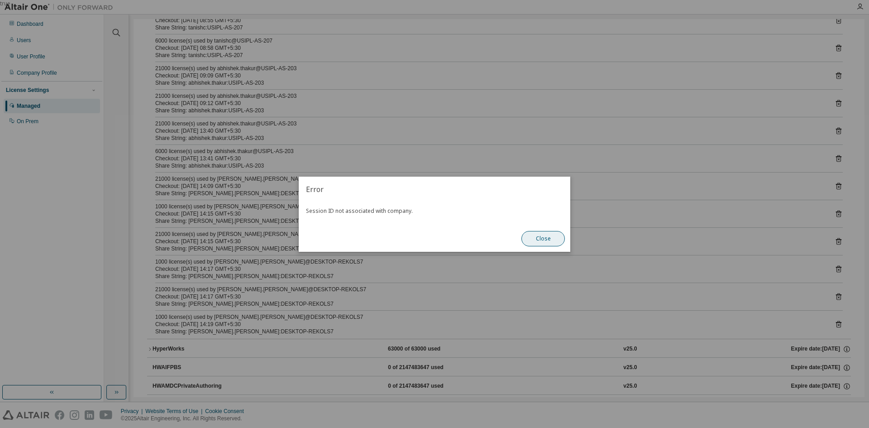
click at [552, 245] on button "Close" at bounding box center [543, 238] width 43 height 15
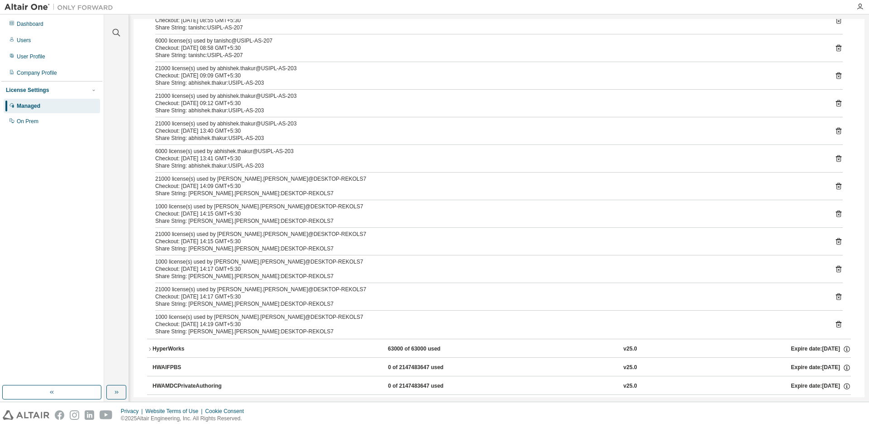
click at [835, 324] on icon at bounding box center [839, 324] width 8 height 8
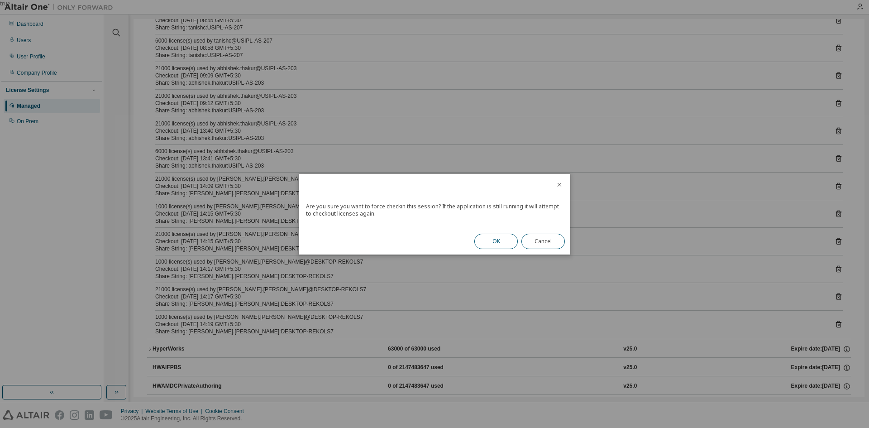
click at [496, 242] on button "OK" at bounding box center [495, 241] width 43 height 15
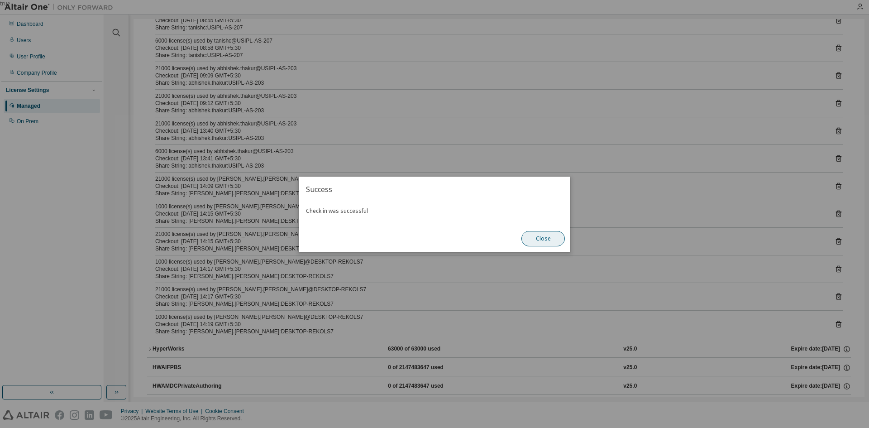
click at [546, 239] on button "Close" at bounding box center [543, 238] width 43 height 15
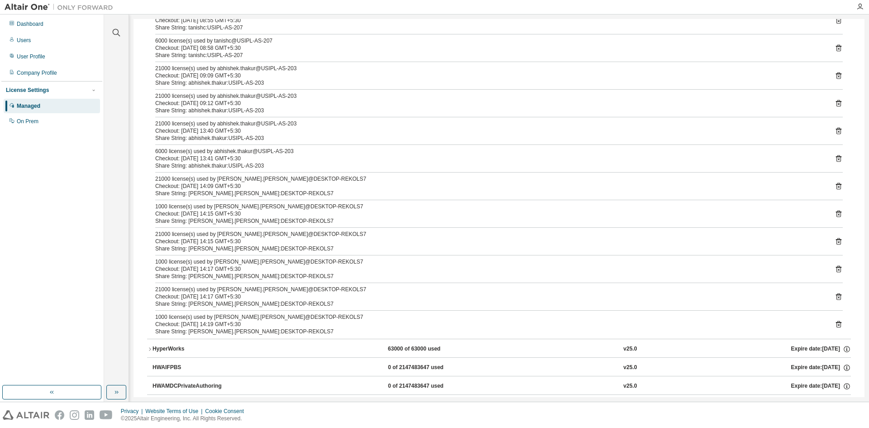
click at [839, 327] on div "1000 license(s) used by tanishc@USIPL-AS-207 Checkout: [DATE] 08:50 GMT+5:30 Sh…" at bounding box center [499, 133] width 704 height 412
click at [835, 324] on icon at bounding box center [839, 324] width 8 height 8
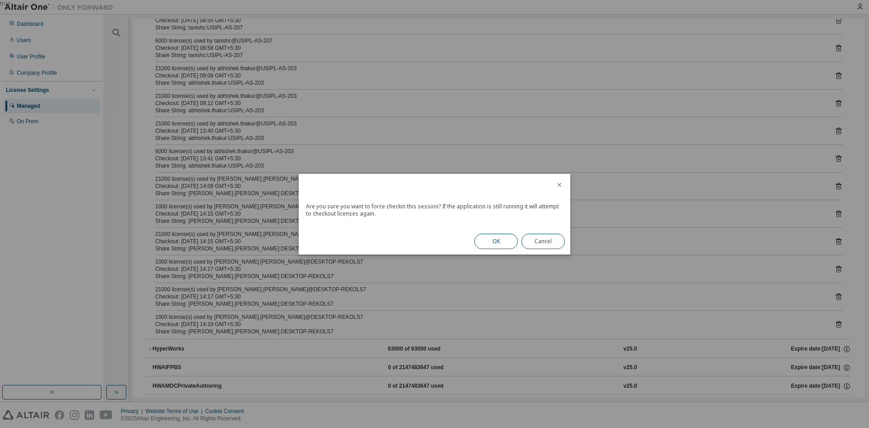
click at [506, 238] on button "OK" at bounding box center [495, 241] width 43 height 15
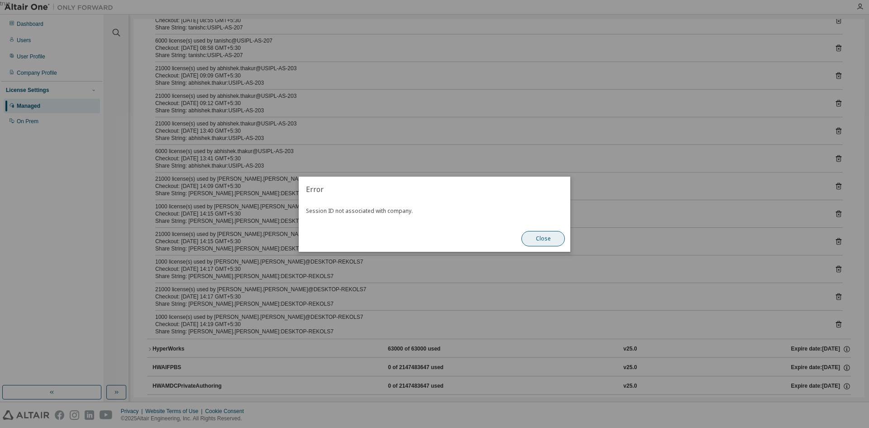
click at [560, 235] on button "Close" at bounding box center [543, 238] width 43 height 15
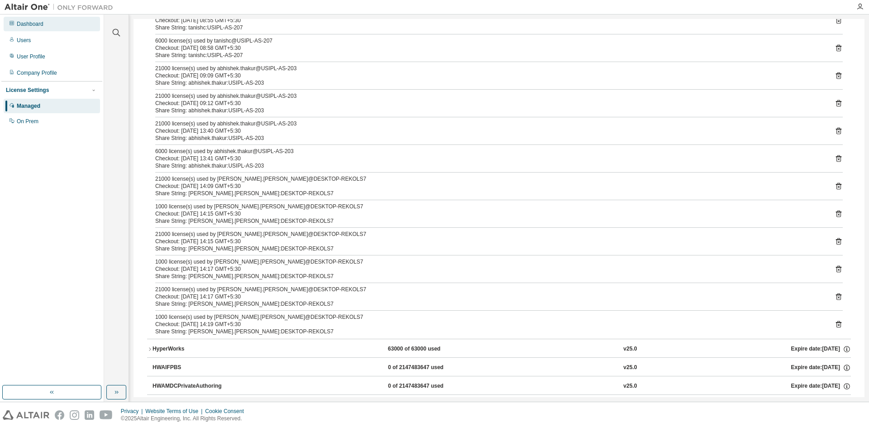
click at [76, 29] on div "Dashboard" at bounding box center [52, 24] width 96 height 14
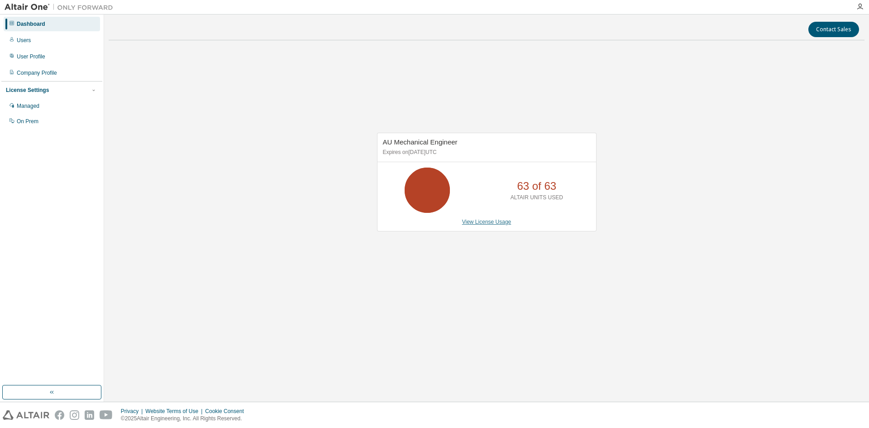
click at [497, 222] on link "View License Usage" at bounding box center [486, 222] width 49 height 6
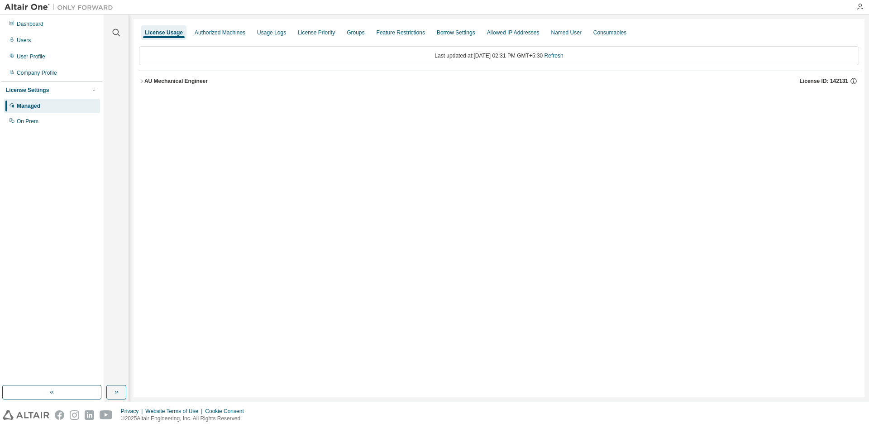
click at [177, 90] on button "AU Mechanical Engineer License ID: 142131" at bounding box center [499, 81] width 720 height 20
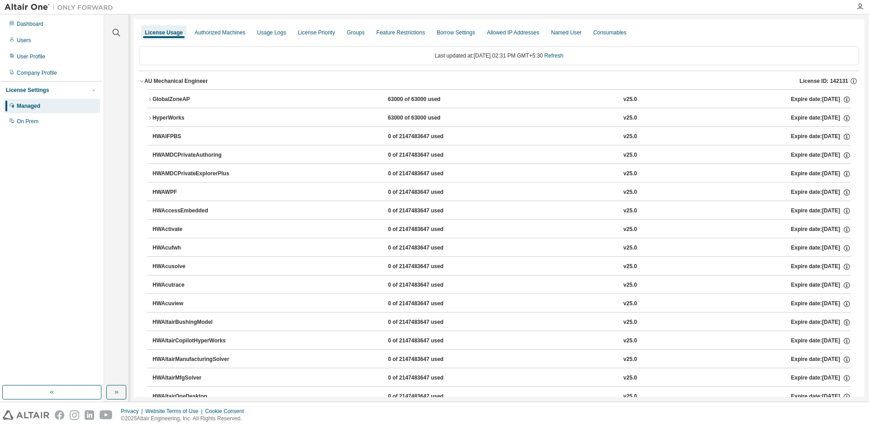
click at [187, 93] on button "GlobalZoneAP 63000 of 63000 used v25.0 Expire date: [DATE]" at bounding box center [499, 100] width 704 height 20
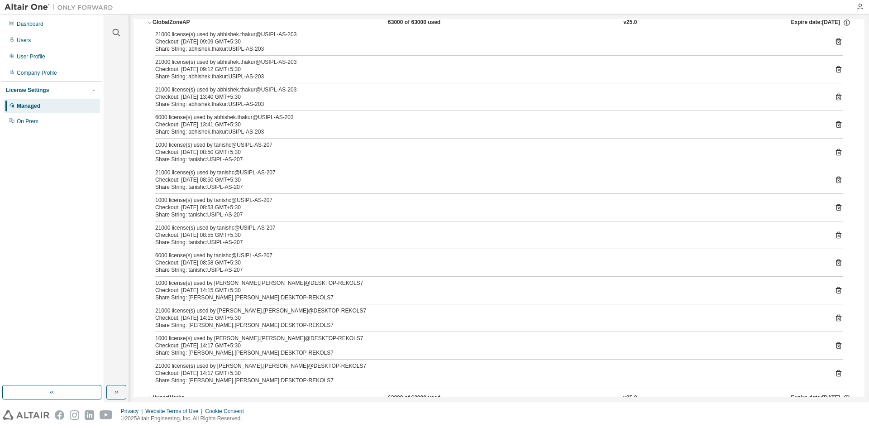
scroll to position [151, 0]
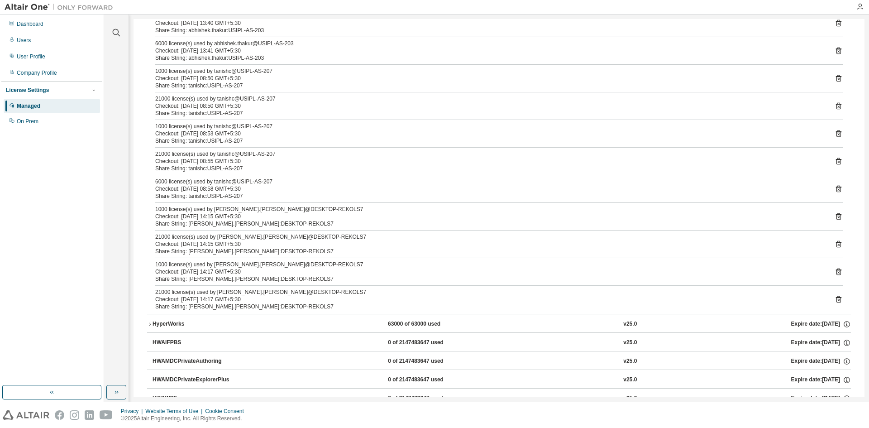
click at [838, 217] on icon at bounding box center [839, 217] width 2 height 2
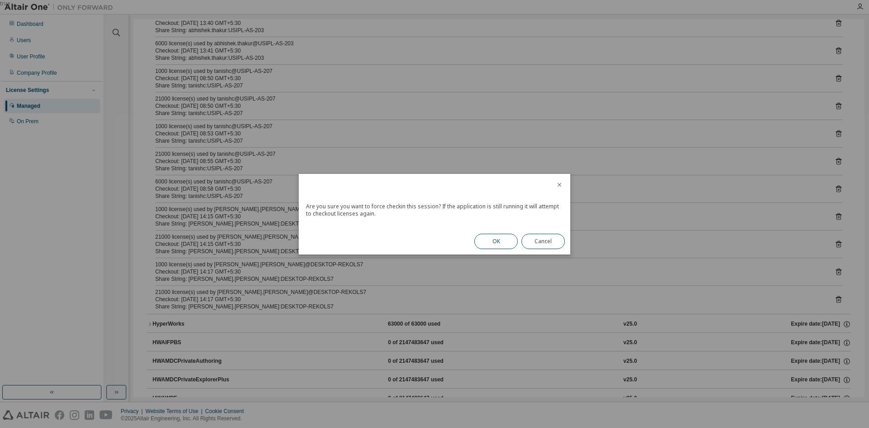
click at [514, 244] on button "OK" at bounding box center [495, 241] width 43 height 15
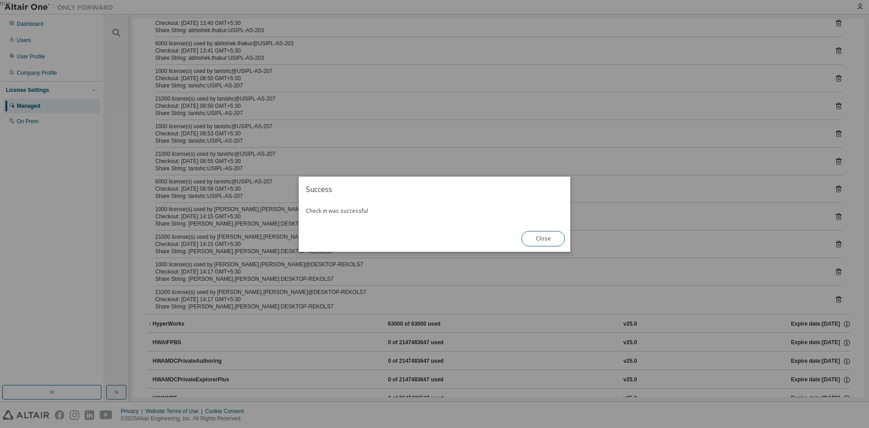
click at [565, 242] on div "Close" at bounding box center [543, 238] width 54 height 26
click at [546, 244] on button "Close" at bounding box center [543, 238] width 43 height 15
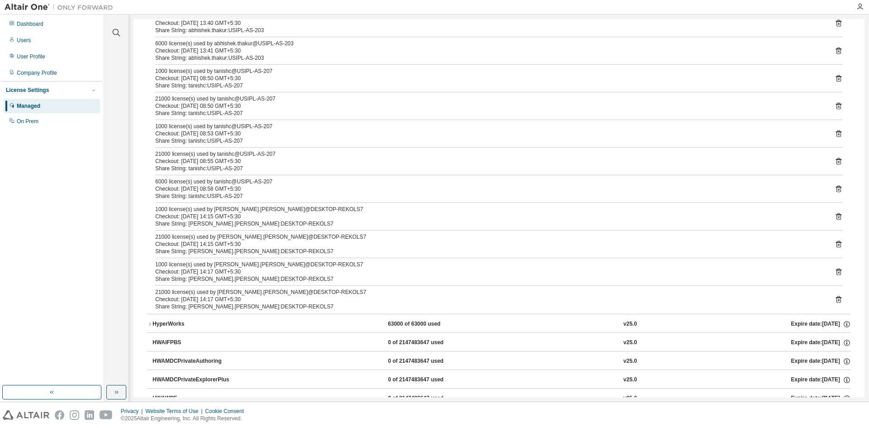
click at [837, 247] on icon at bounding box center [839, 244] width 8 height 8
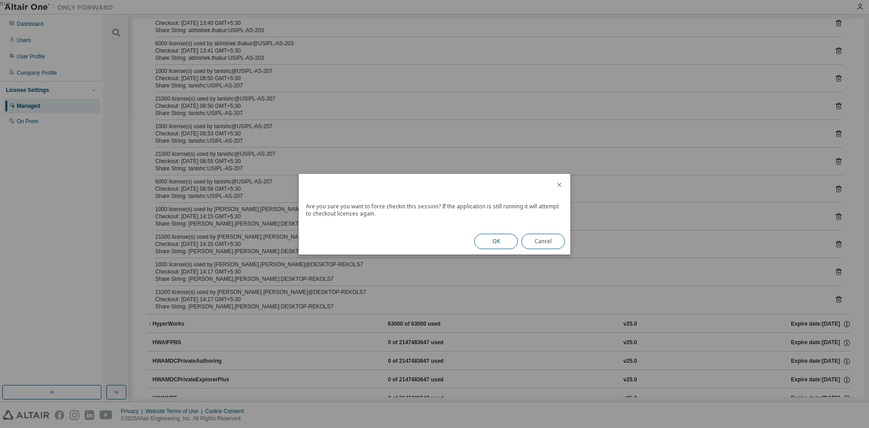
click at [493, 236] on button "OK" at bounding box center [495, 241] width 43 height 15
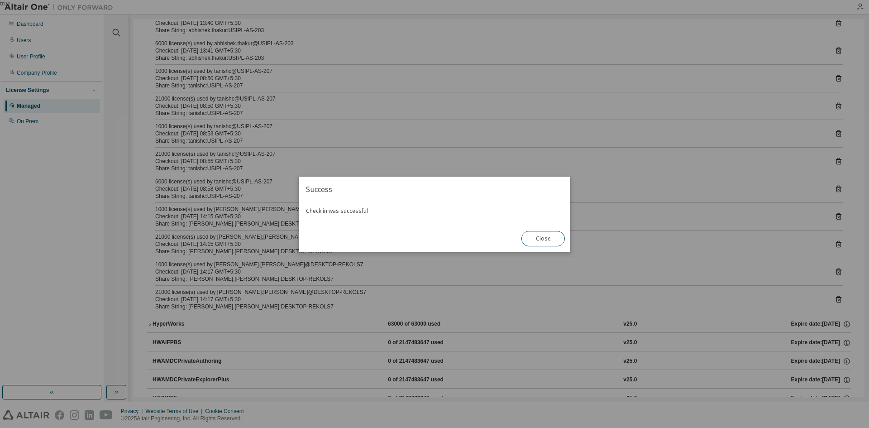
click at [836, 266] on div "true" at bounding box center [434, 214] width 869 height 428
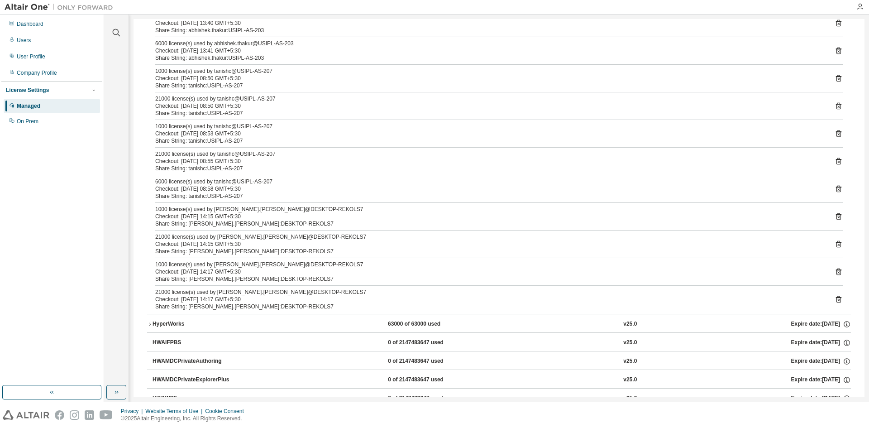
click at [838, 272] on icon at bounding box center [839, 272] width 2 height 2
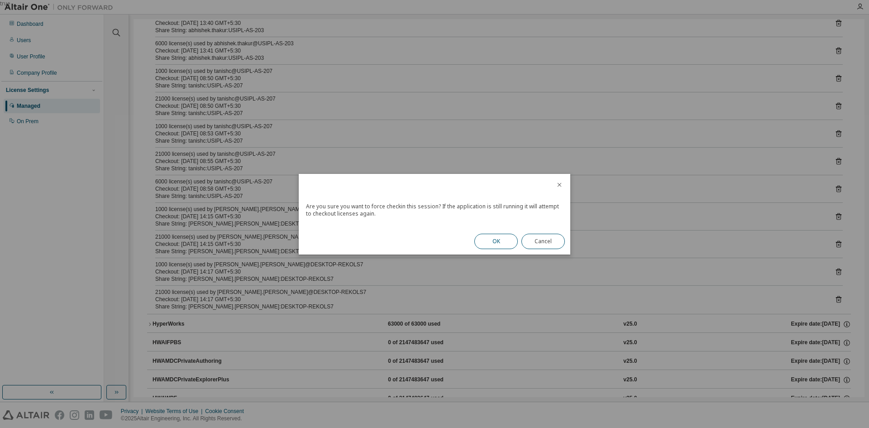
click at [498, 240] on button "OK" at bounding box center [495, 241] width 43 height 15
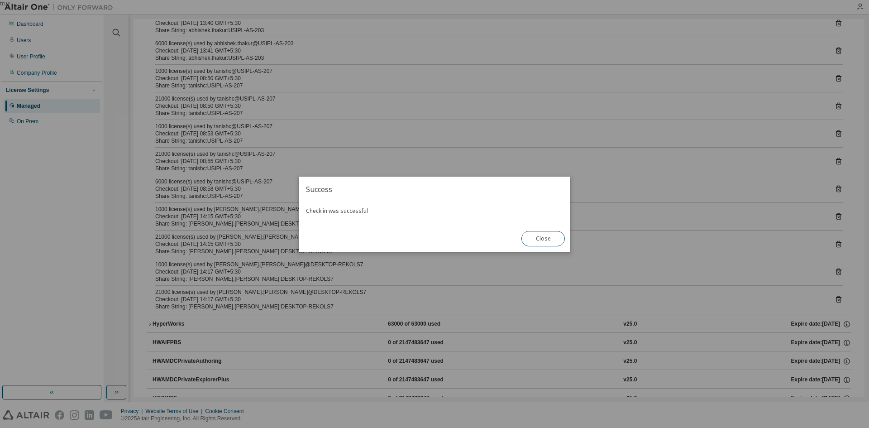
click at [842, 296] on div "true" at bounding box center [434, 214] width 869 height 428
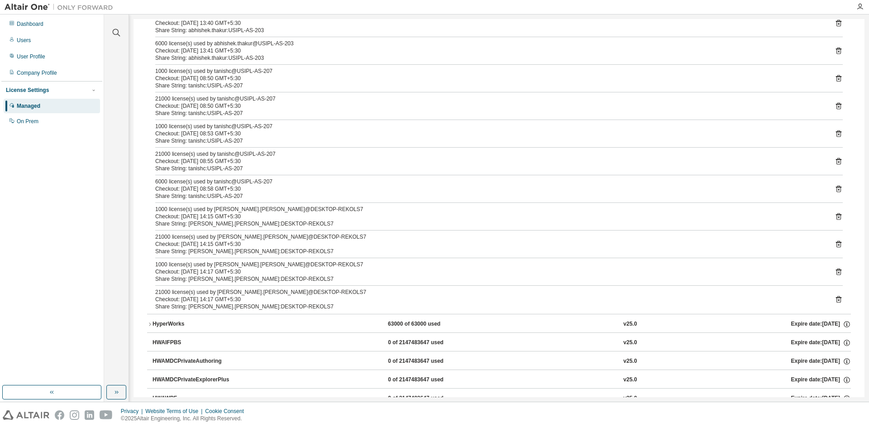
click at [829, 297] on div "21000 license(s) used by [PERSON_NAME].[PERSON_NAME]@DESKTOP-REKOLS7 Checkout: …" at bounding box center [499, 299] width 688 height 22
click at [837, 297] on icon at bounding box center [838, 299] width 5 height 7
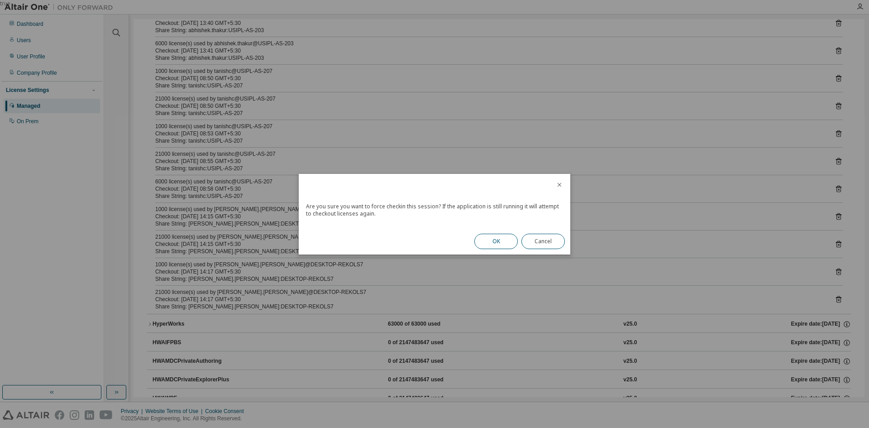
click at [503, 241] on button "OK" at bounding box center [495, 241] width 43 height 15
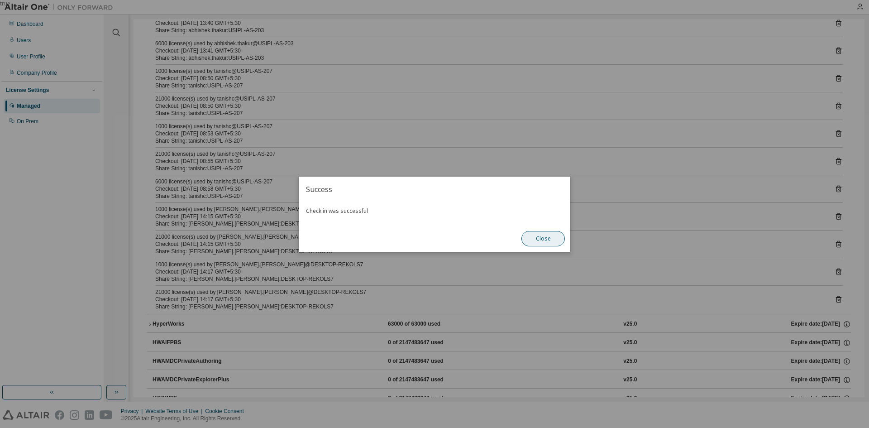
click at [545, 244] on button "Close" at bounding box center [543, 238] width 43 height 15
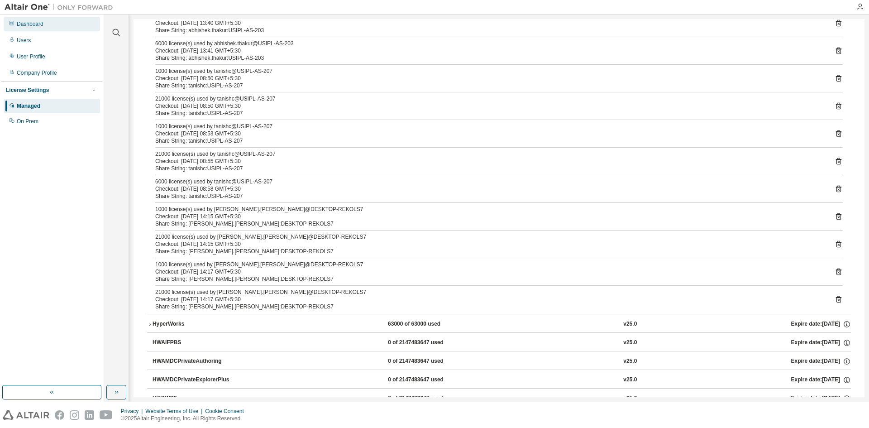
click at [53, 26] on div "Dashboard" at bounding box center [52, 24] width 96 height 14
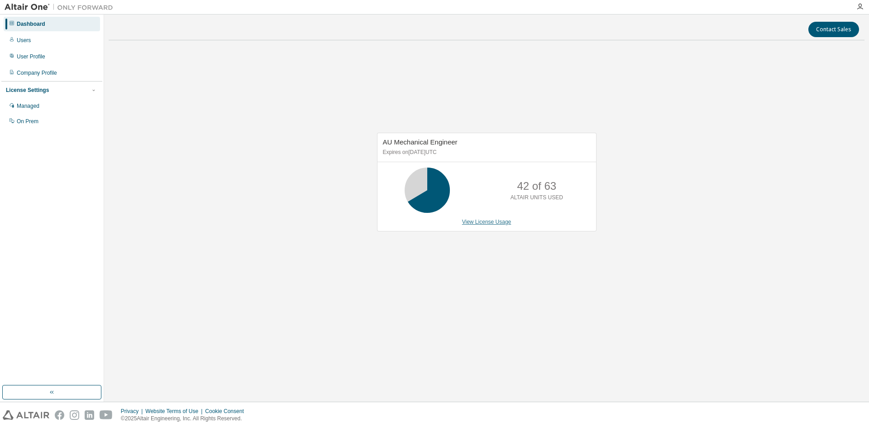
click at [492, 224] on link "View License Usage" at bounding box center [486, 222] width 49 height 6
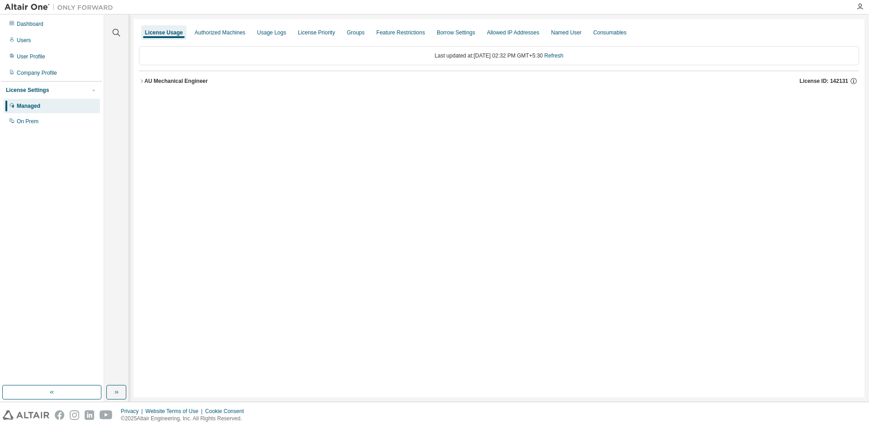
click at [155, 86] on button "AU Mechanical Engineer License ID: 142131" at bounding box center [499, 81] width 720 height 20
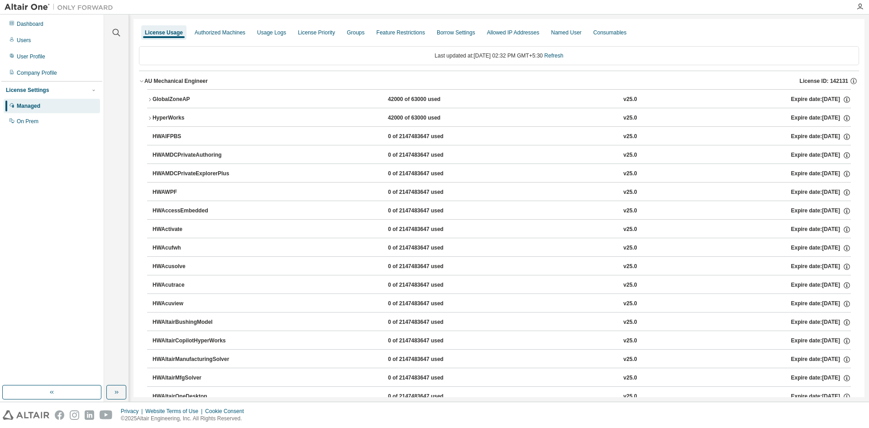
click at [173, 105] on button "GlobalZoneAP 42000 of 63000 used v25.0 Expire date: [DATE]" at bounding box center [499, 100] width 704 height 20
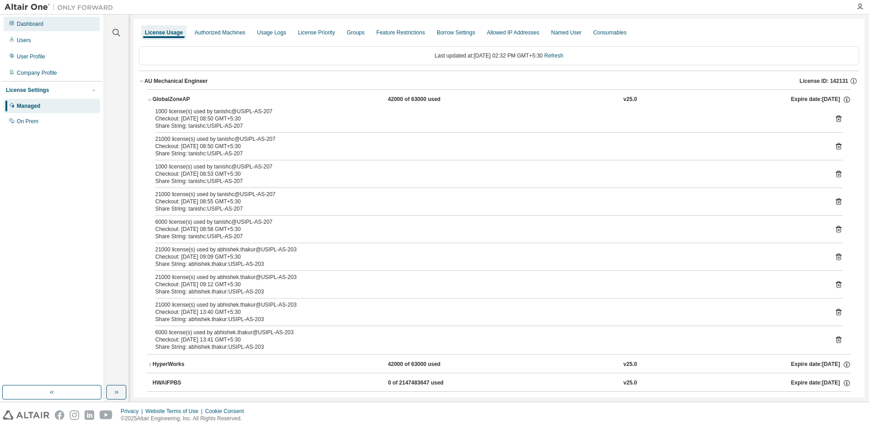
click at [44, 23] on div "Dashboard" at bounding box center [52, 24] width 96 height 14
